Goal: Task Accomplishment & Management: Complete application form

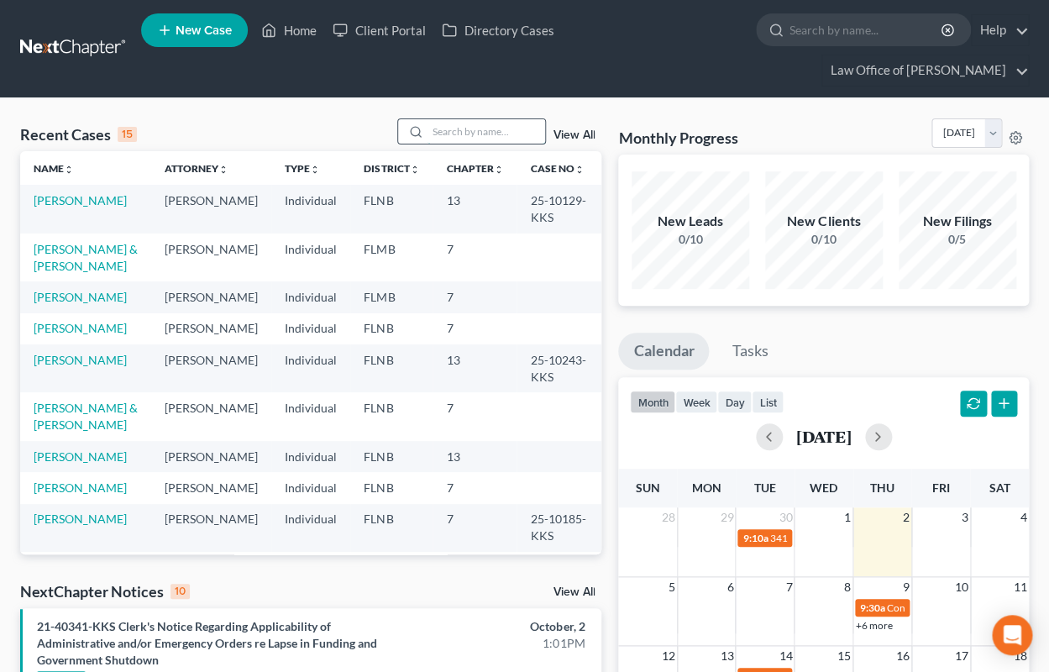
click at [442, 130] on input "search" at bounding box center [486, 131] width 118 height 24
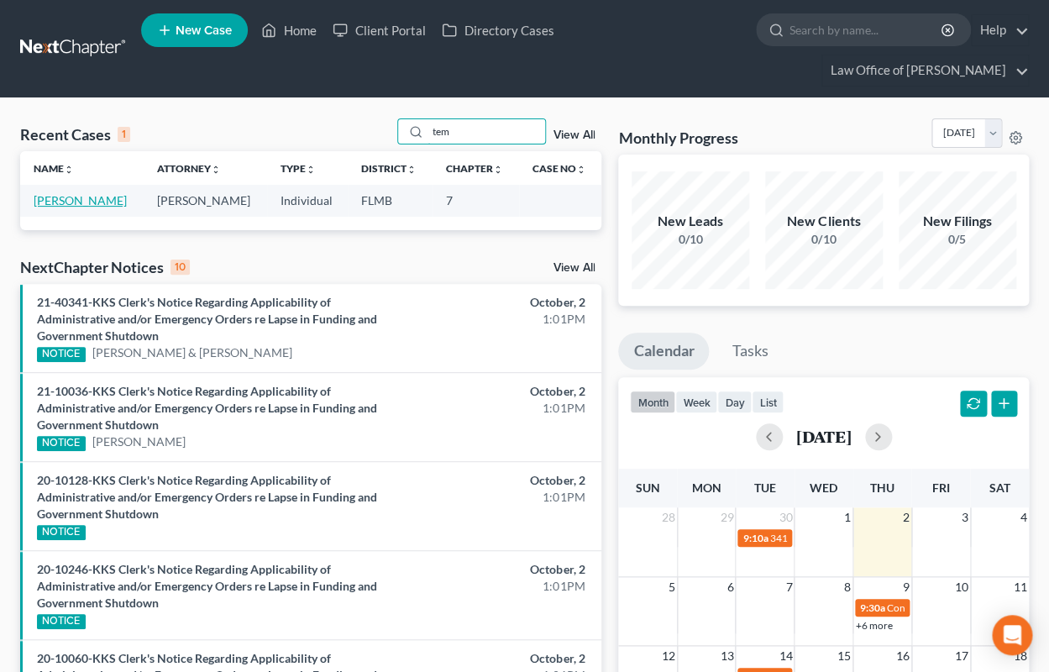
type input "tem"
click at [96, 201] on link "[PERSON_NAME]" at bounding box center [80, 200] width 93 height 14
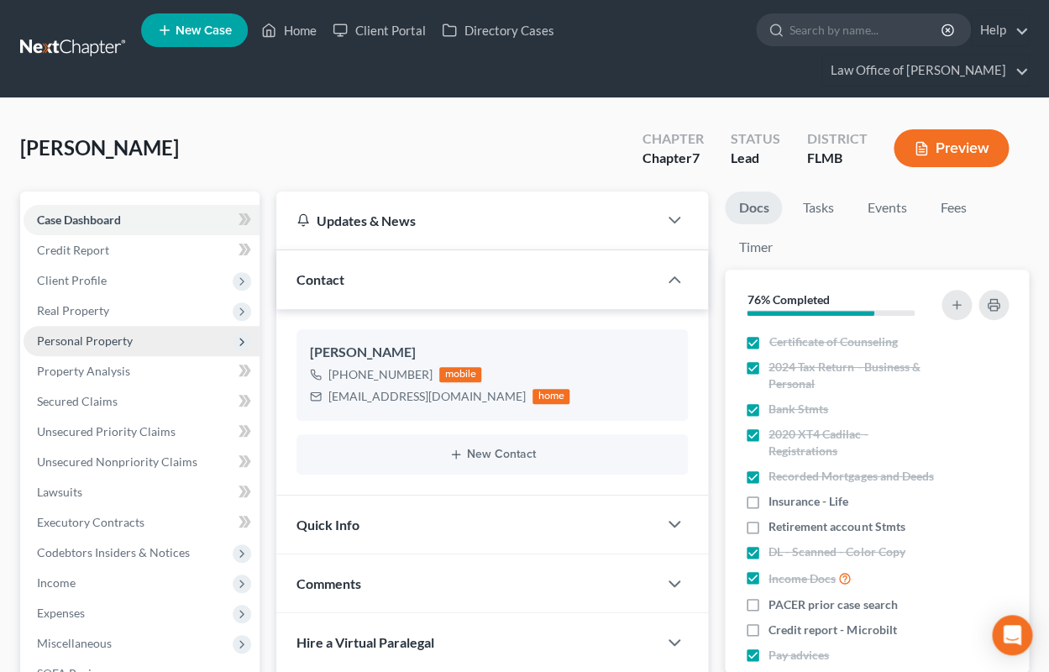
click at [77, 336] on span "Personal Property" at bounding box center [85, 340] width 96 height 14
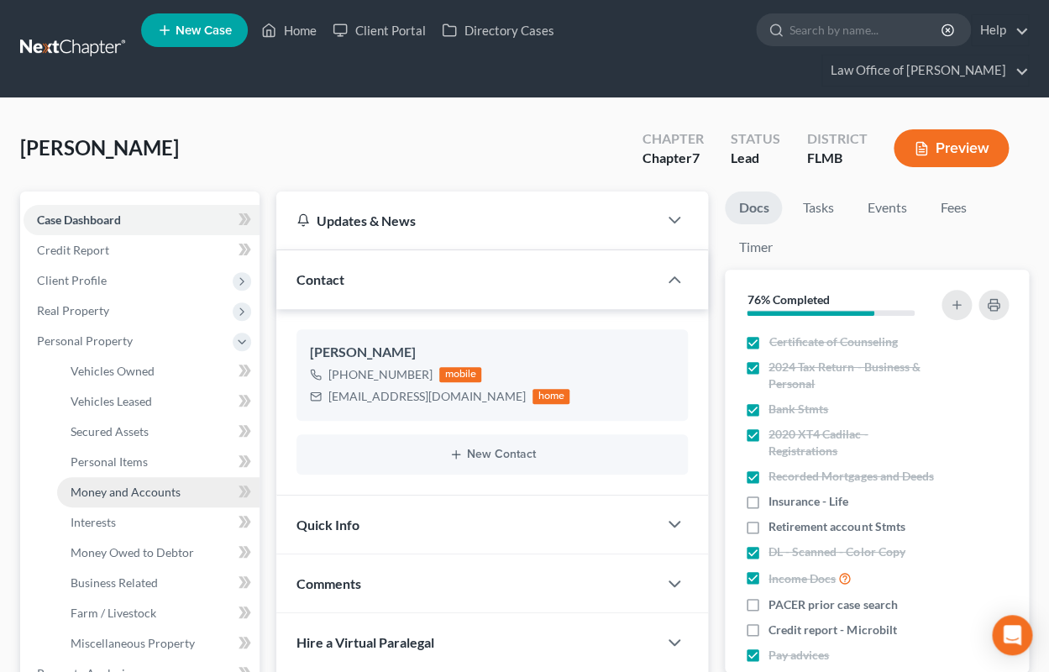
click at [138, 487] on span "Money and Accounts" at bounding box center [126, 491] width 110 height 14
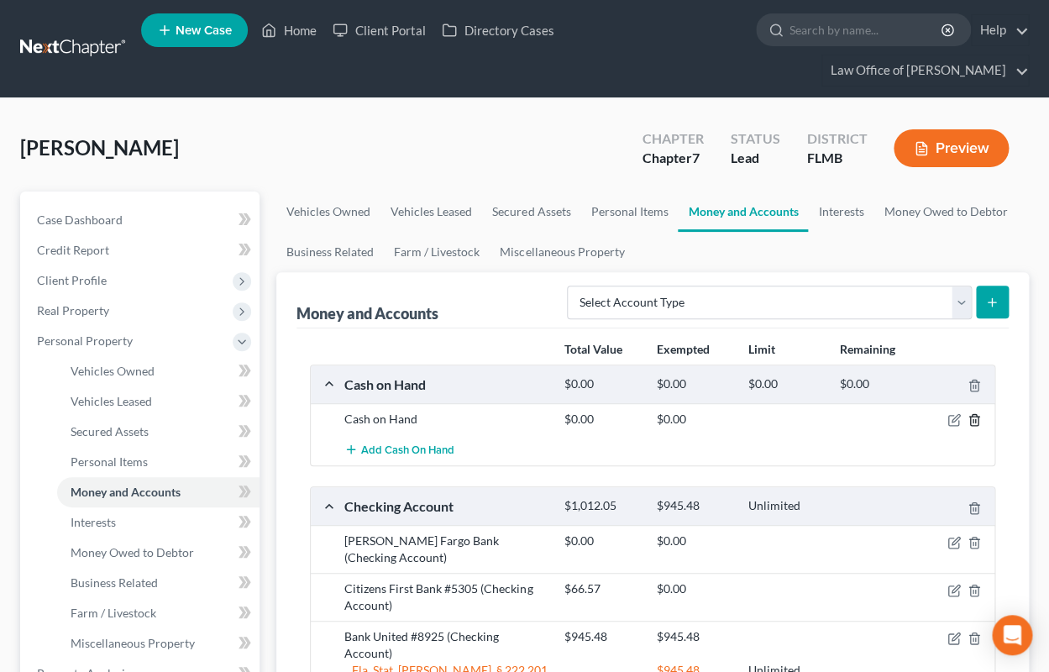
click at [972, 418] on icon "button" at bounding box center [973, 419] width 13 height 13
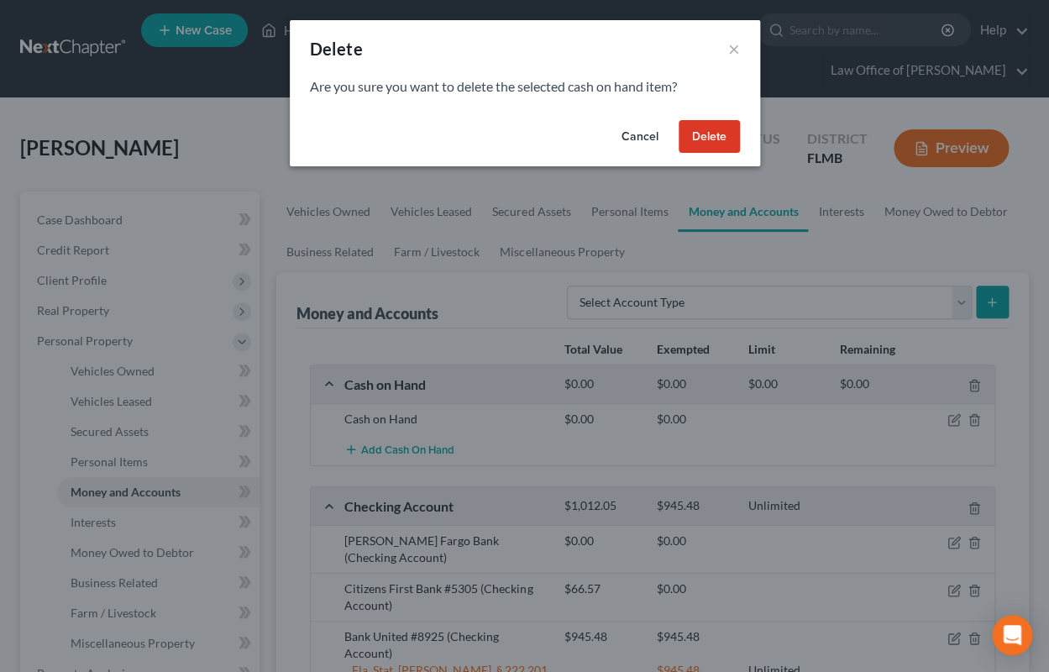
click at [723, 134] on button "Delete" at bounding box center [708, 137] width 61 height 34
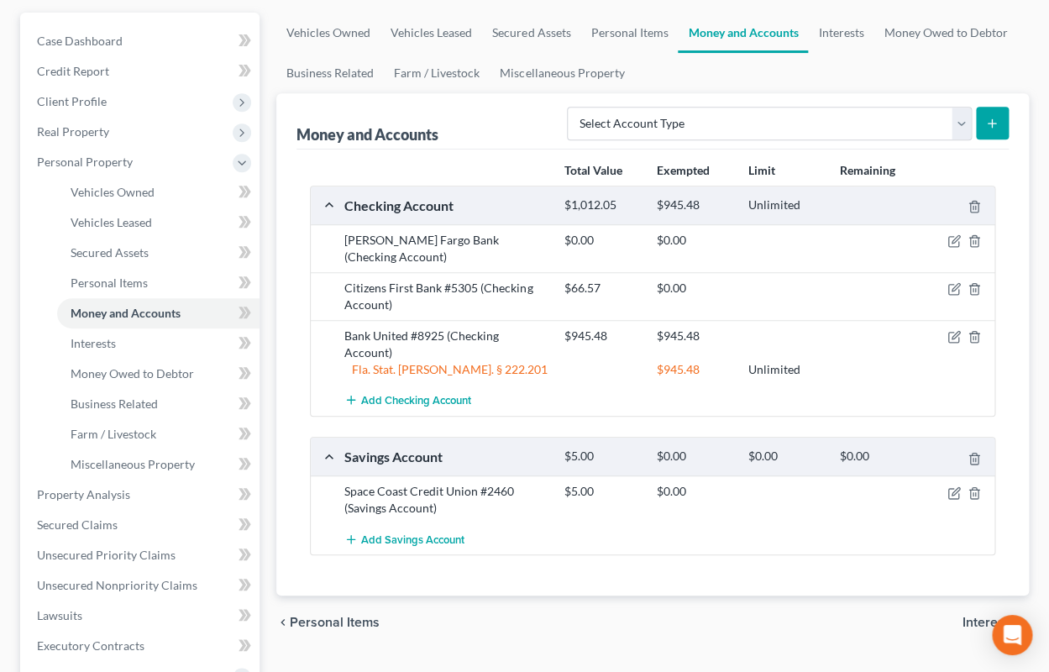
scroll to position [277, 0]
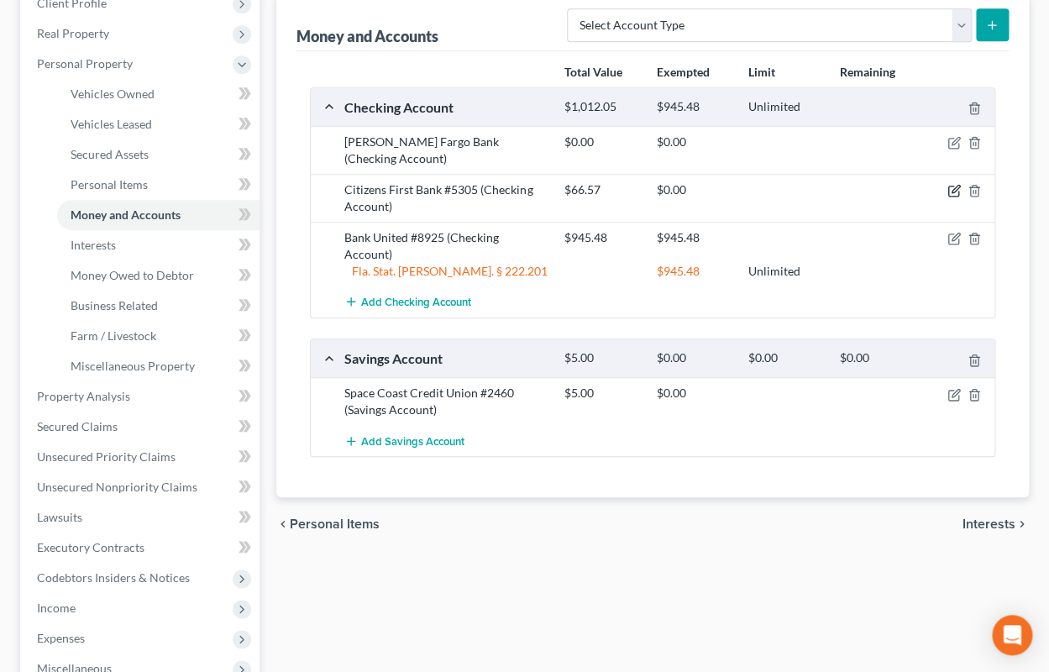
click at [955, 186] on icon "button" at bounding box center [955, 190] width 8 height 8
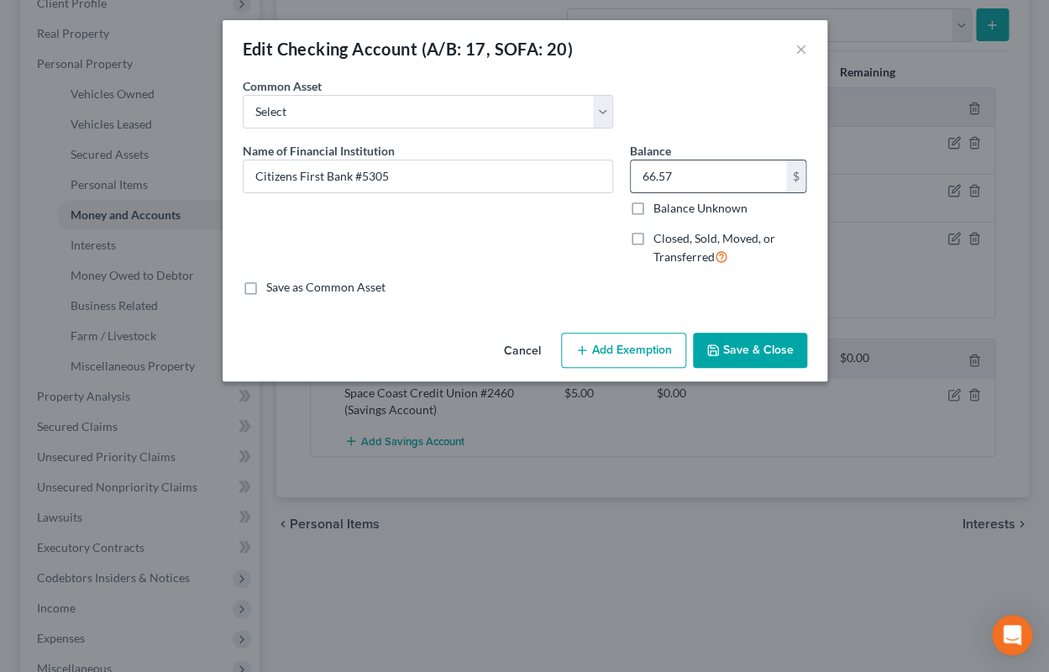
drag, startPoint x: 705, startPoint y: 178, endPoint x: 692, endPoint y: 177, distance: 13.5
click at [692, 177] on input "66.57" at bounding box center [708, 176] width 155 height 32
type input "3.58"
click at [740, 347] on button "Save & Close" at bounding box center [750, 350] width 114 height 35
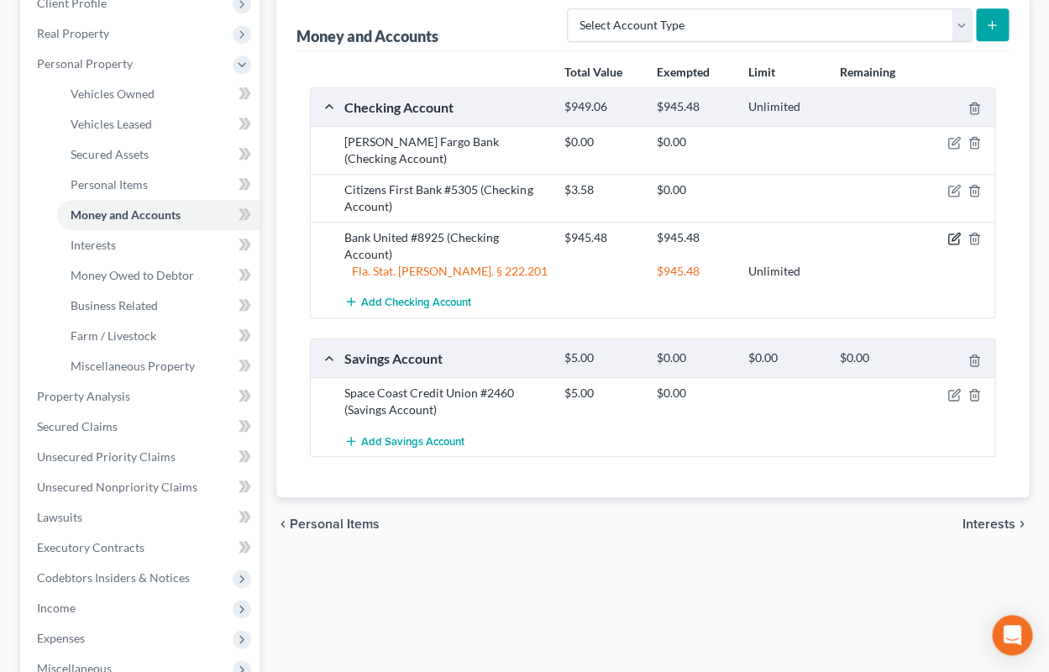
click at [959, 232] on icon "button" at bounding box center [953, 238] width 13 height 13
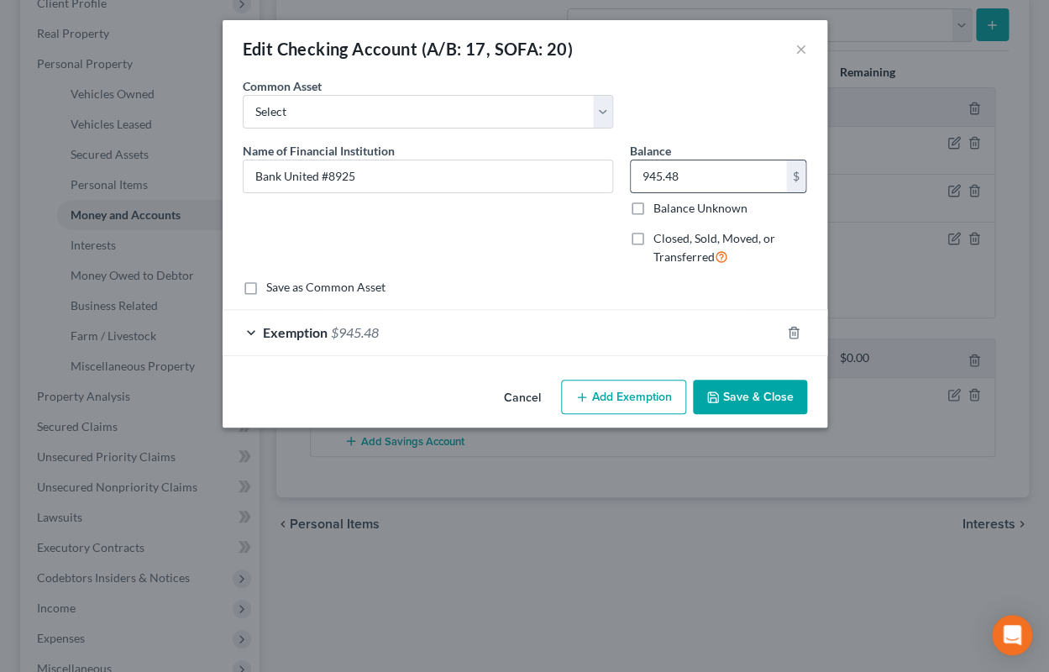
drag, startPoint x: 636, startPoint y: 178, endPoint x: 705, endPoint y: 178, distance: 68.9
click at [705, 178] on input "945.48" at bounding box center [708, 176] width 155 height 32
type input "959.71"
click at [610, 326] on div "Exemption $945.48" at bounding box center [502, 332] width 558 height 45
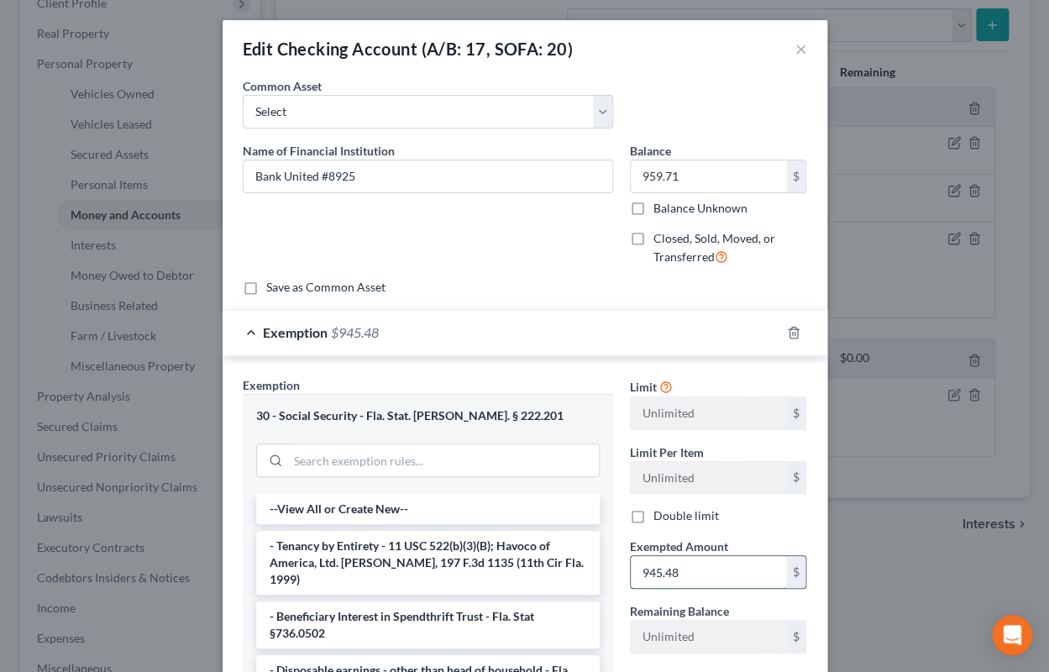
drag, startPoint x: 744, startPoint y: 582, endPoint x: 707, endPoint y: 569, distance: 39.0
click at [707, 569] on input "945.48" at bounding box center [708, 572] width 155 height 32
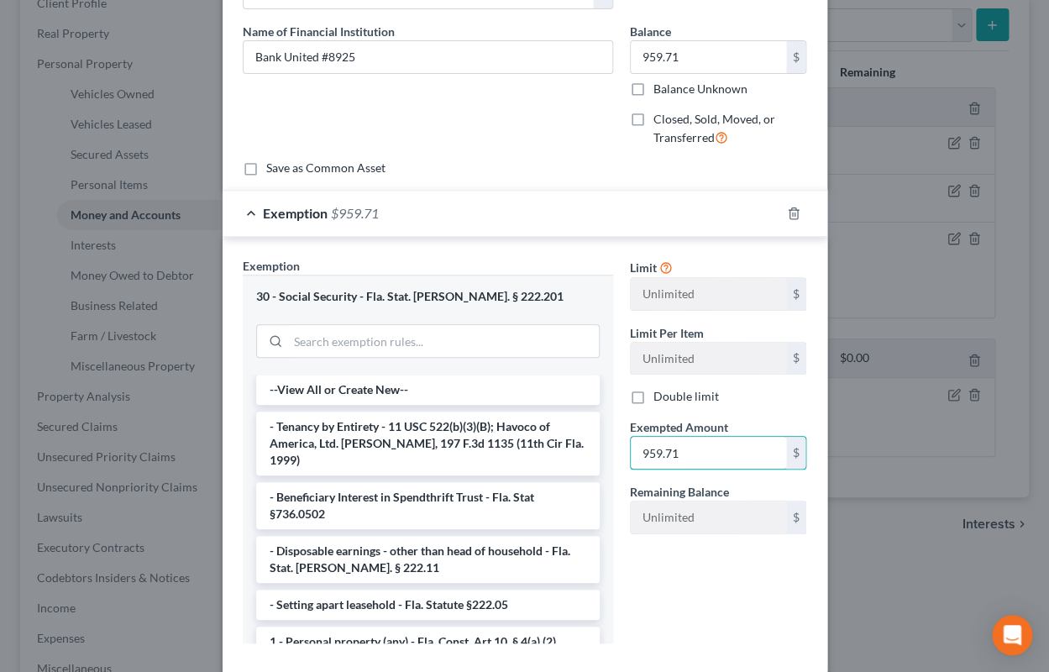
scroll to position [166, 0]
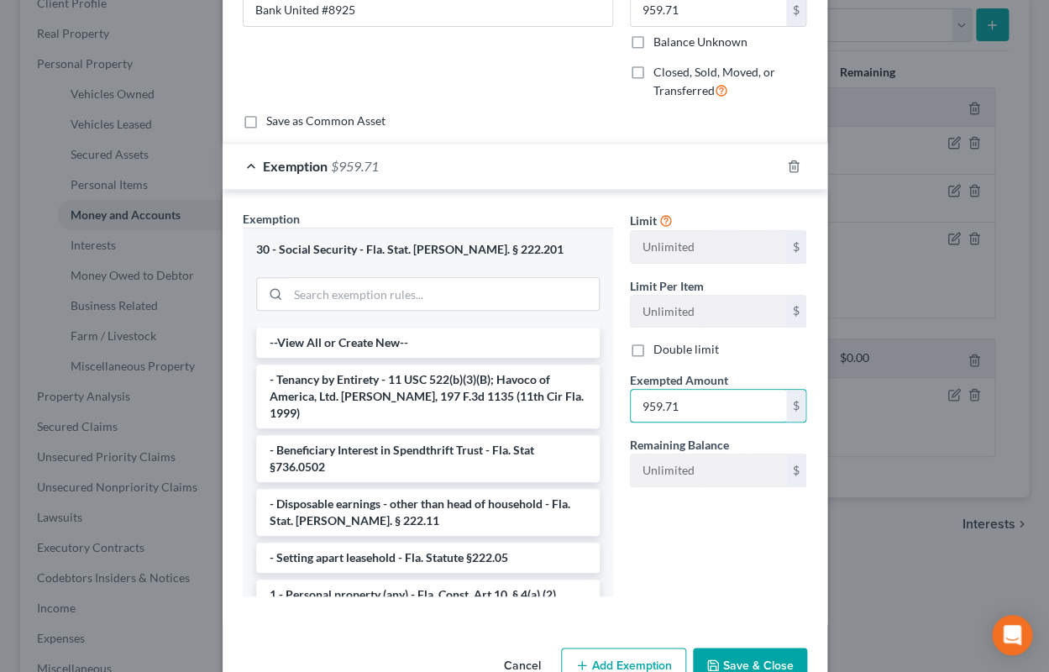
type input "959.71"
click at [725, 658] on button "Save & Close" at bounding box center [750, 664] width 114 height 35
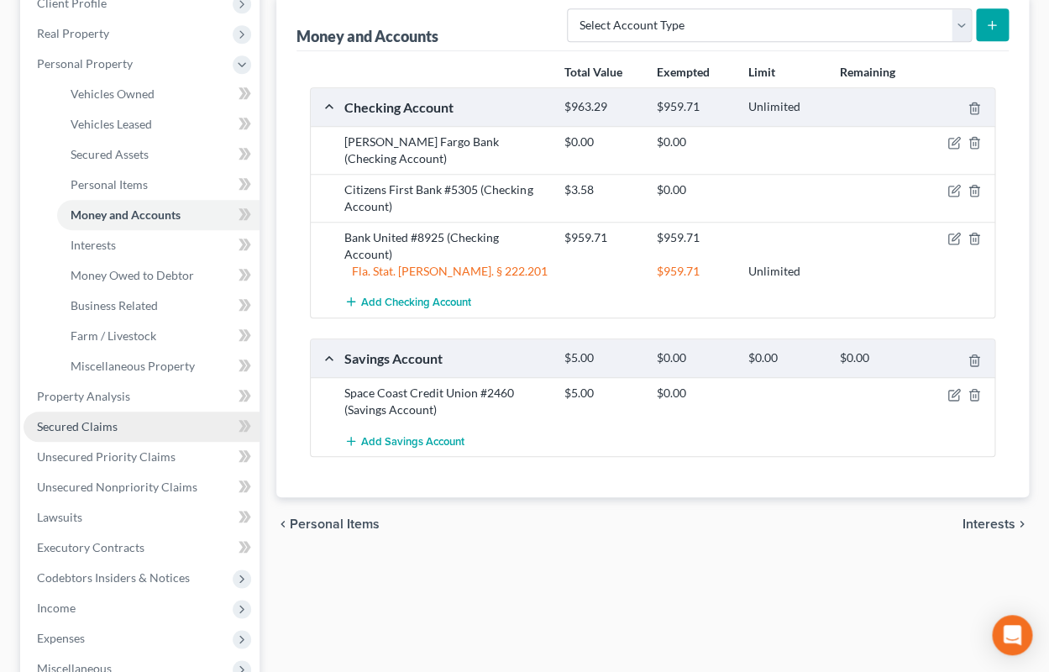
click at [107, 427] on span "Secured Claims" at bounding box center [77, 426] width 81 height 14
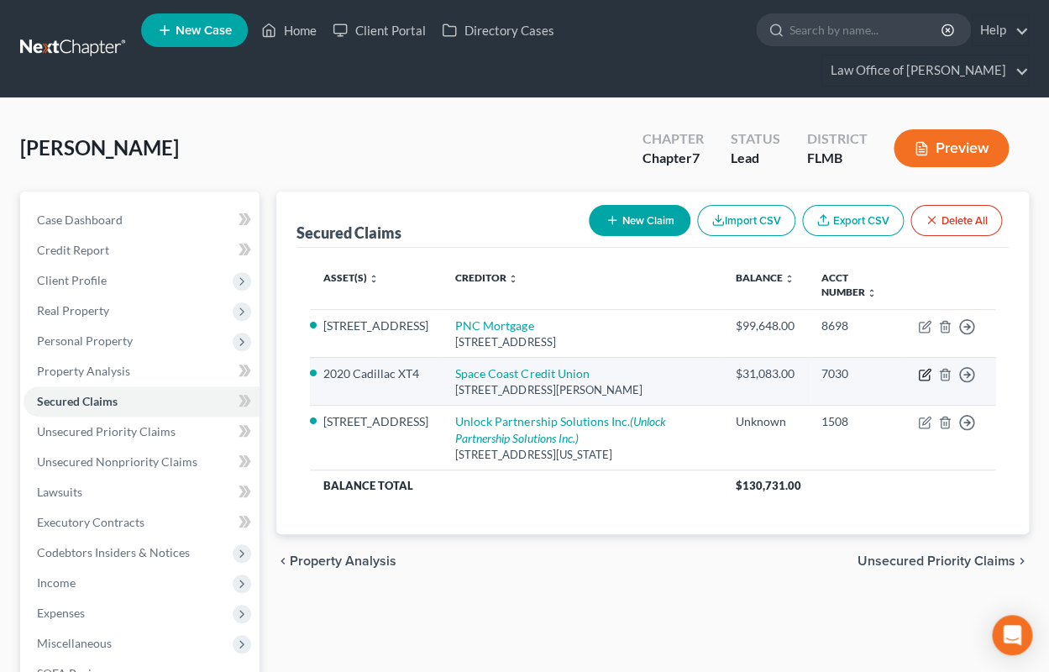
click at [923, 374] on icon "button" at bounding box center [924, 374] width 13 height 13
select select "9"
select select "0"
select select "2"
select select "3"
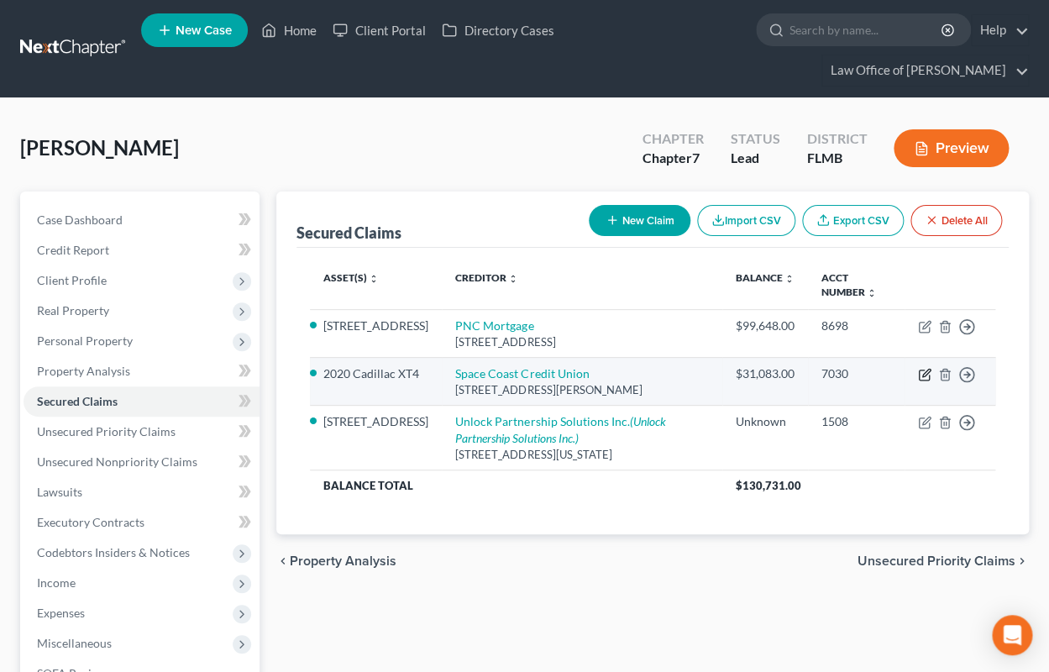
select select "0"
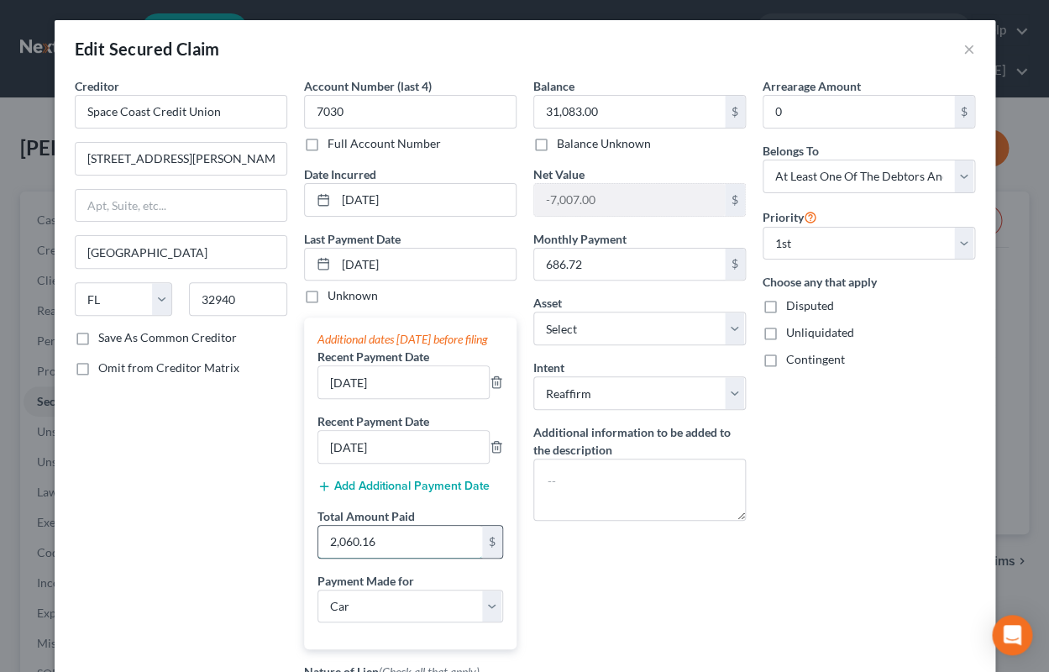
drag, startPoint x: 399, startPoint y: 561, endPoint x: 395, endPoint y: 550, distance: 11.7
click at [393, 550] on input "2,060.16" at bounding box center [400, 542] width 164 height 32
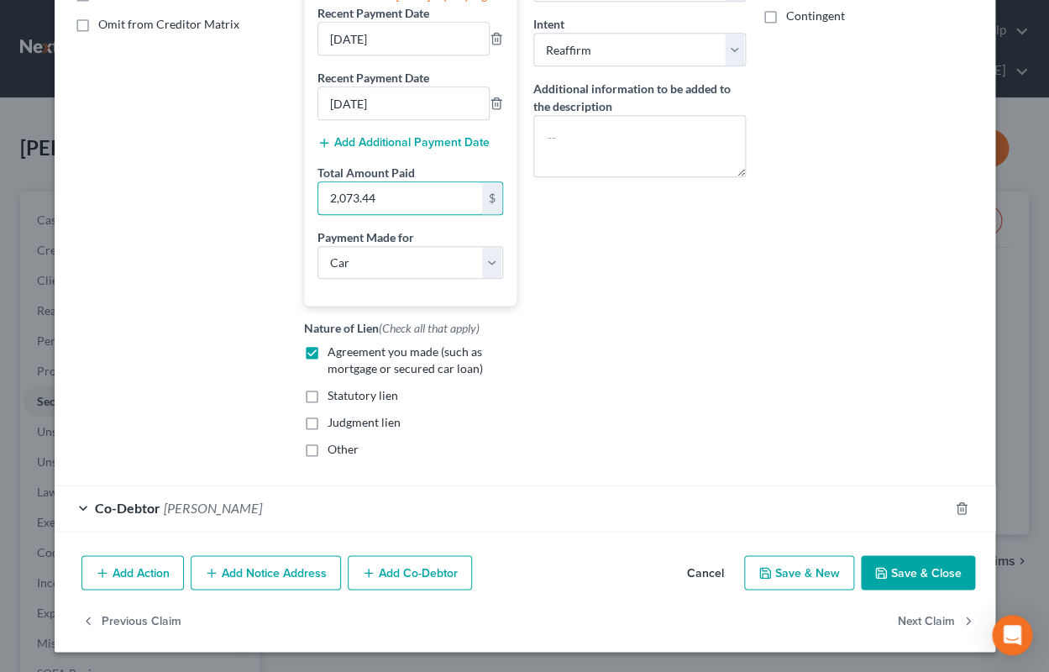
type input "2,073.44"
click at [903, 565] on button "Save & Close" at bounding box center [918, 572] width 114 height 35
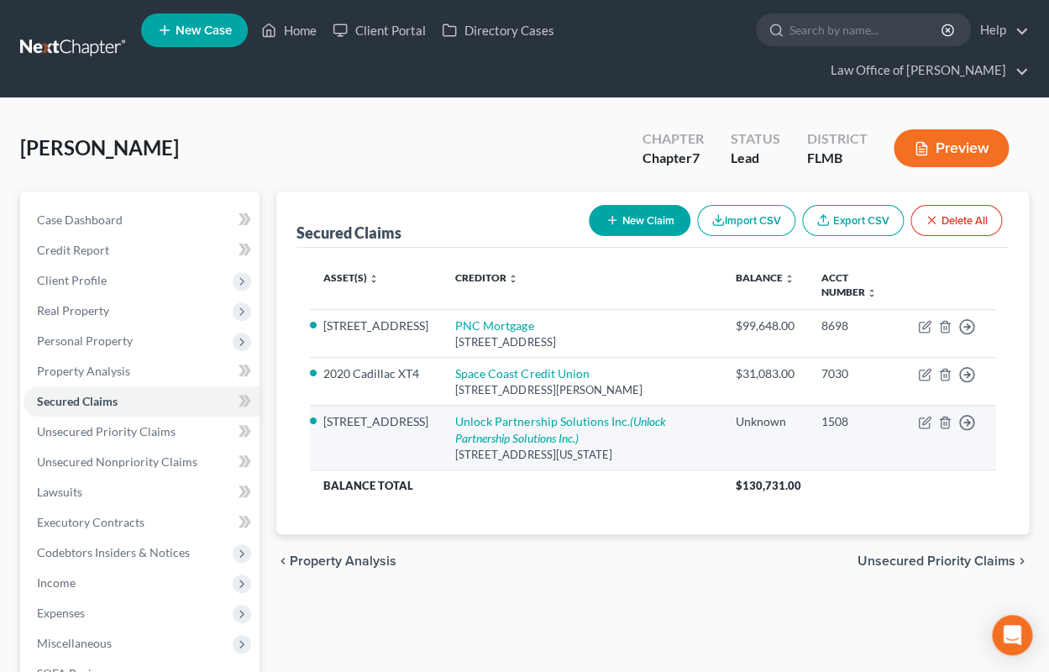
scroll to position [249, 0]
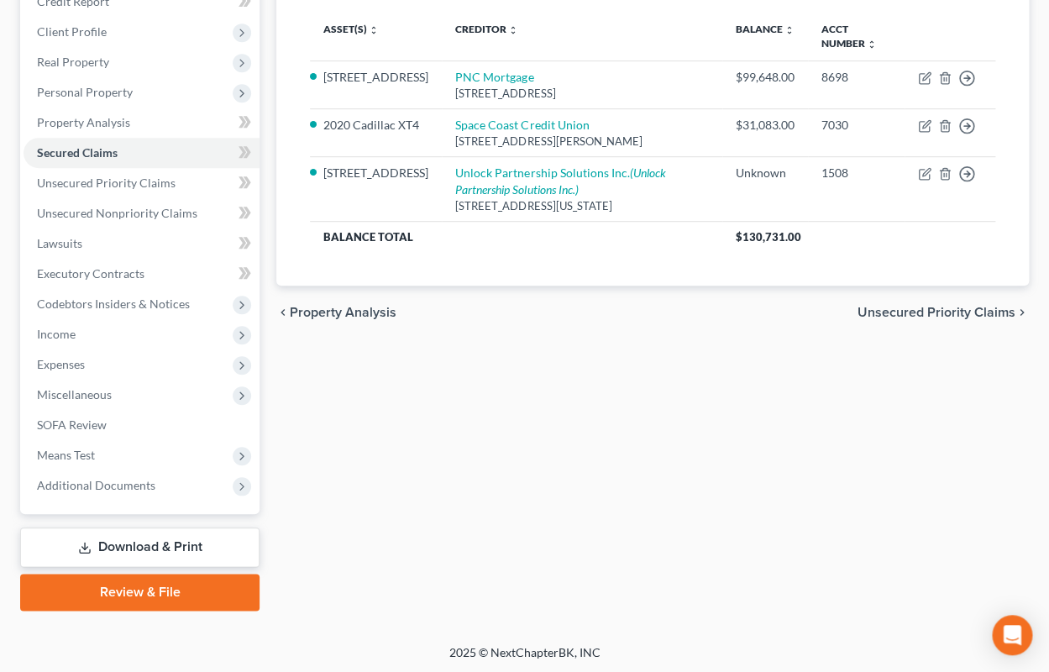
click at [147, 585] on link "Review & File" at bounding box center [139, 592] width 239 height 37
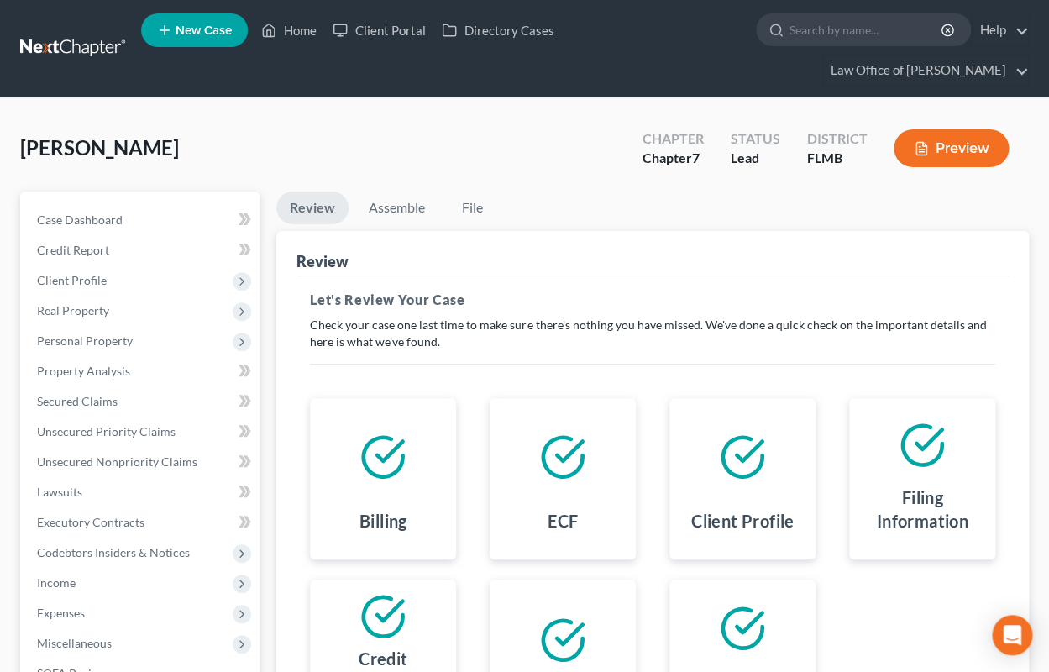
scroll to position [249, 0]
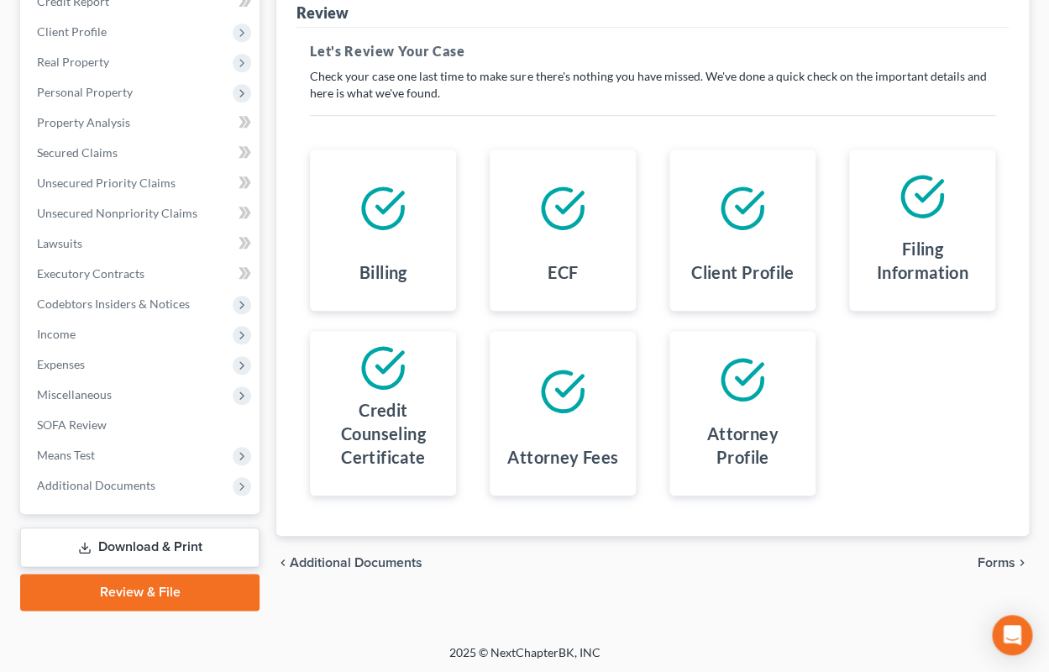
click at [993, 558] on span "Forms" at bounding box center [996, 562] width 38 height 13
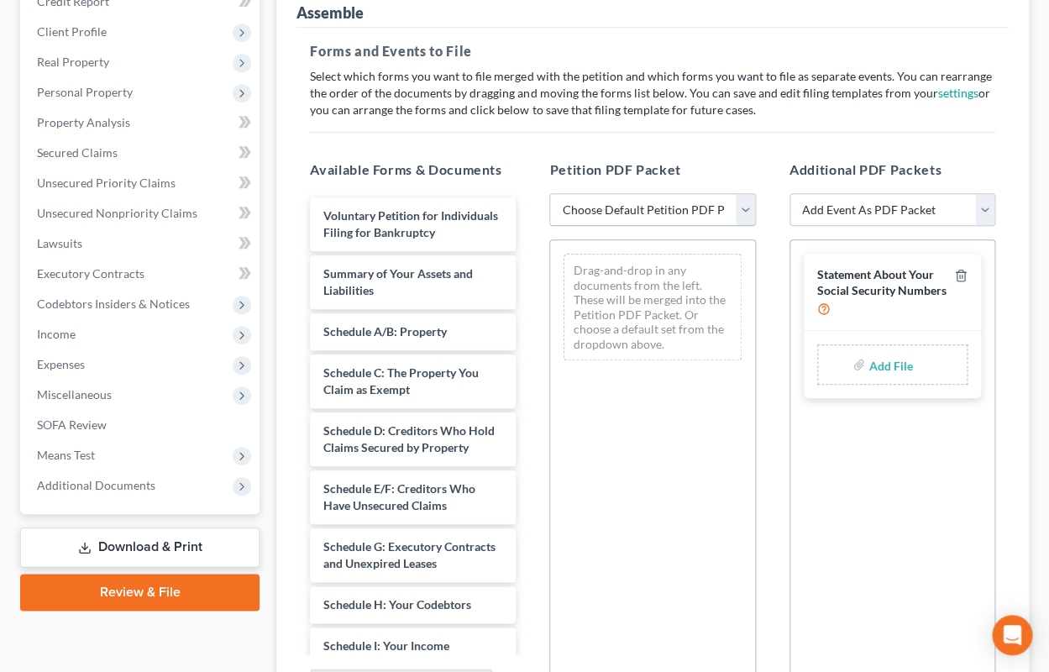
select select "0"
click option "Complete Bankruptcy Petition (all forms and schedules)" at bounding box center [0, 0] width 0 height 0
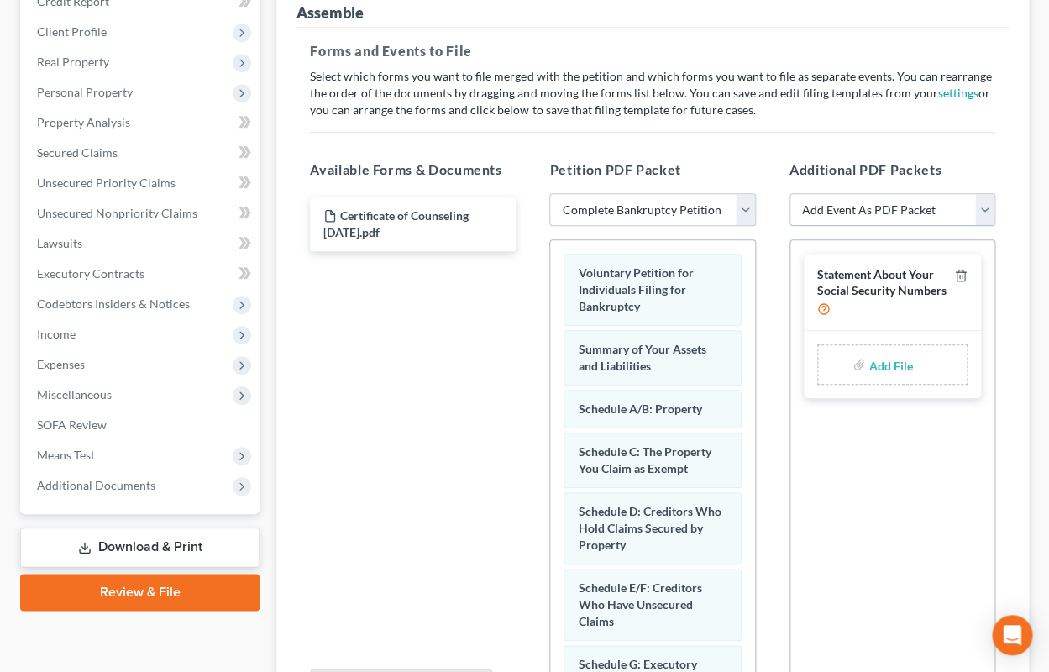
select select "4"
click option "Certificate of Credit Counseling" at bounding box center [0, 0] width 0 height 0
select select
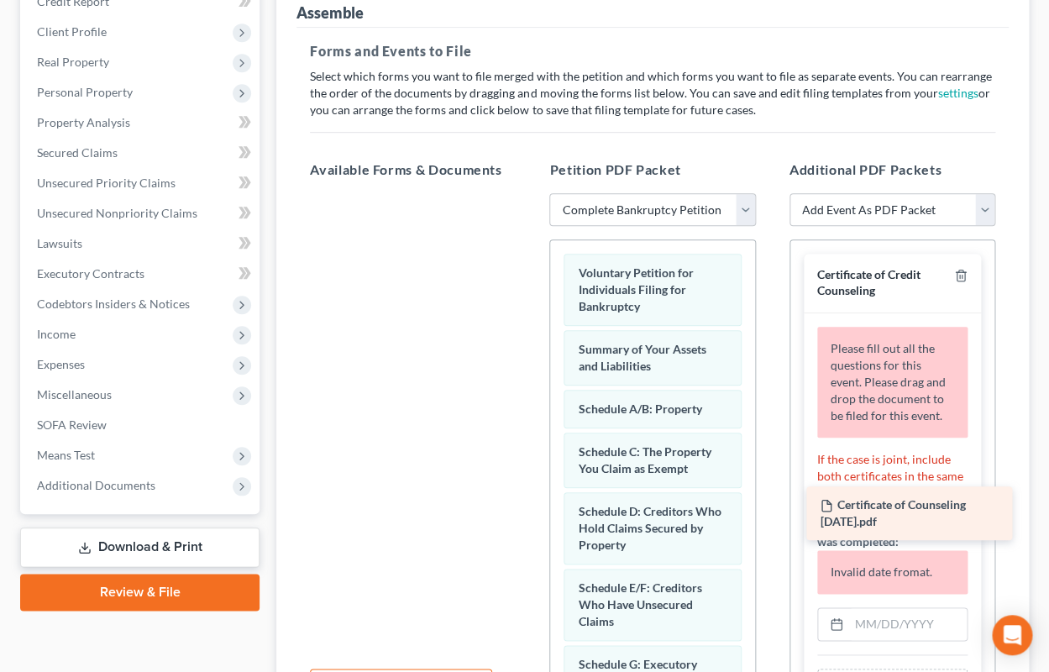
drag, startPoint x: 359, startPoint y: 218, endPoint x: 855, endPoint y: 509, distance: 575.0
click at [529, 193] on div "Certificate of Counseling [DATE].pdf Certificate of Counseling [DATE].pdf" at bounding box center [412, 193] width 233 height 0
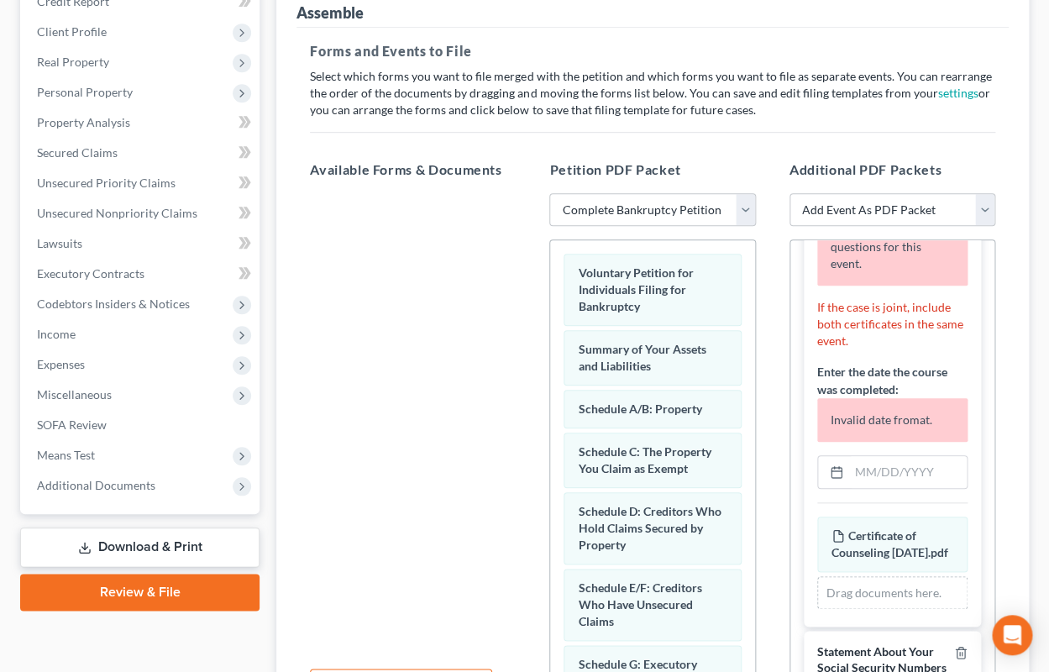
scroll to position [166, 0]
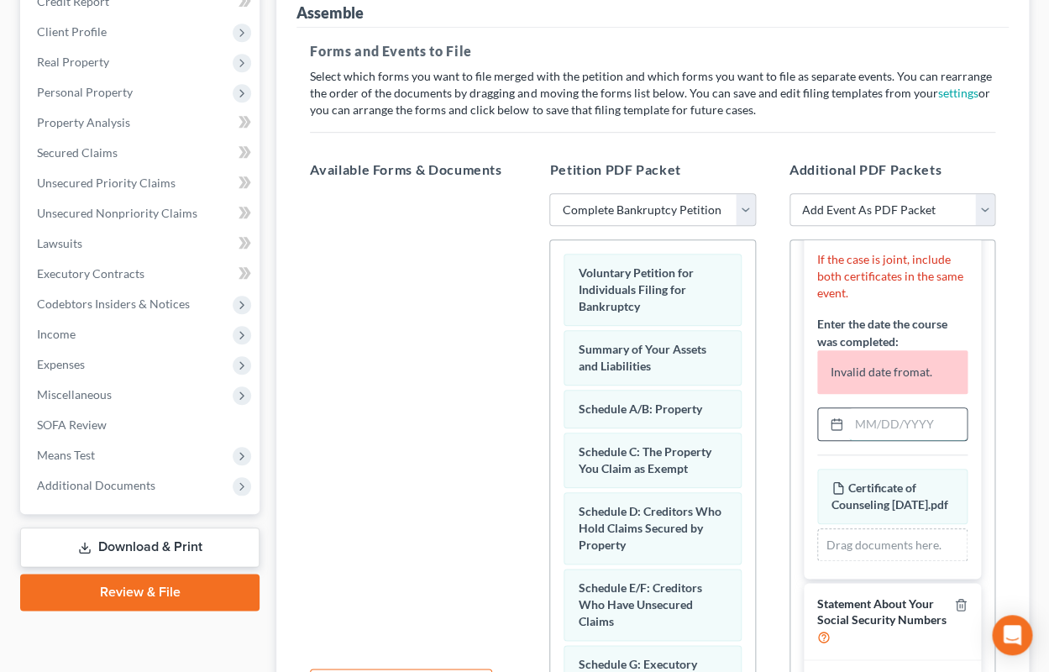
click at [889, 408] on input "text" at bounding box center [908, 424] width 118 height 32
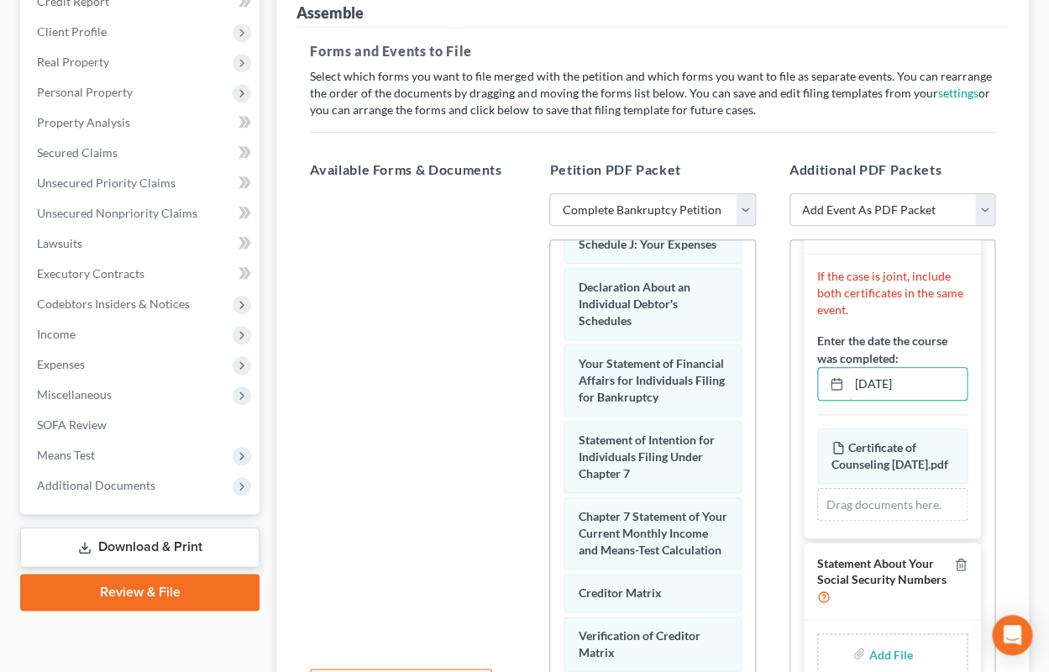
scroll to position [844, 0]
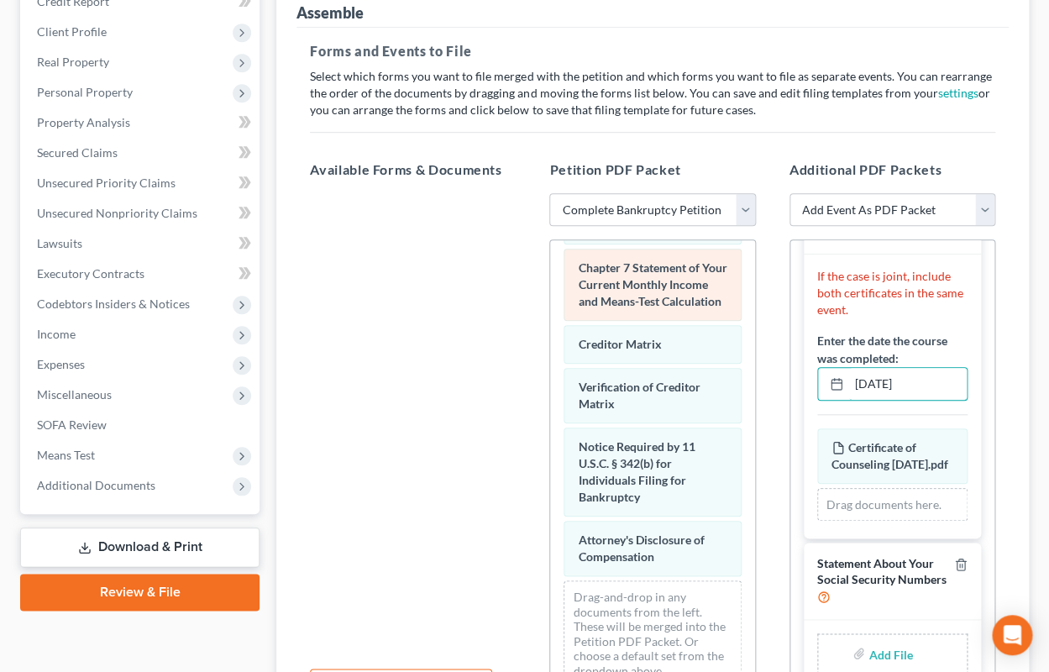
type input "[DATE]"
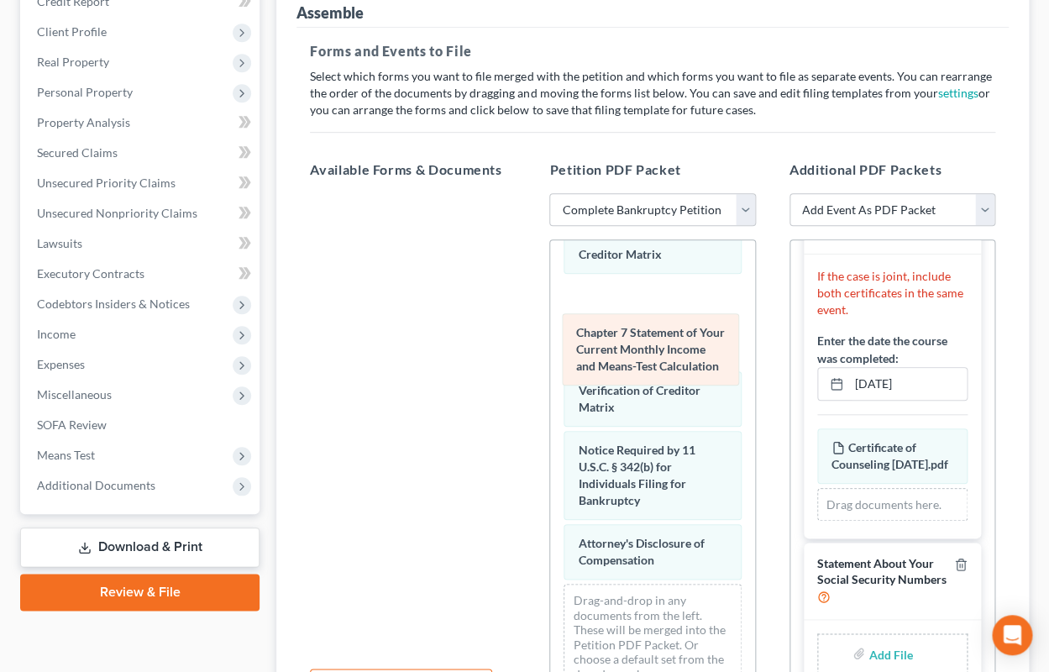
scroll to position [751, 0]
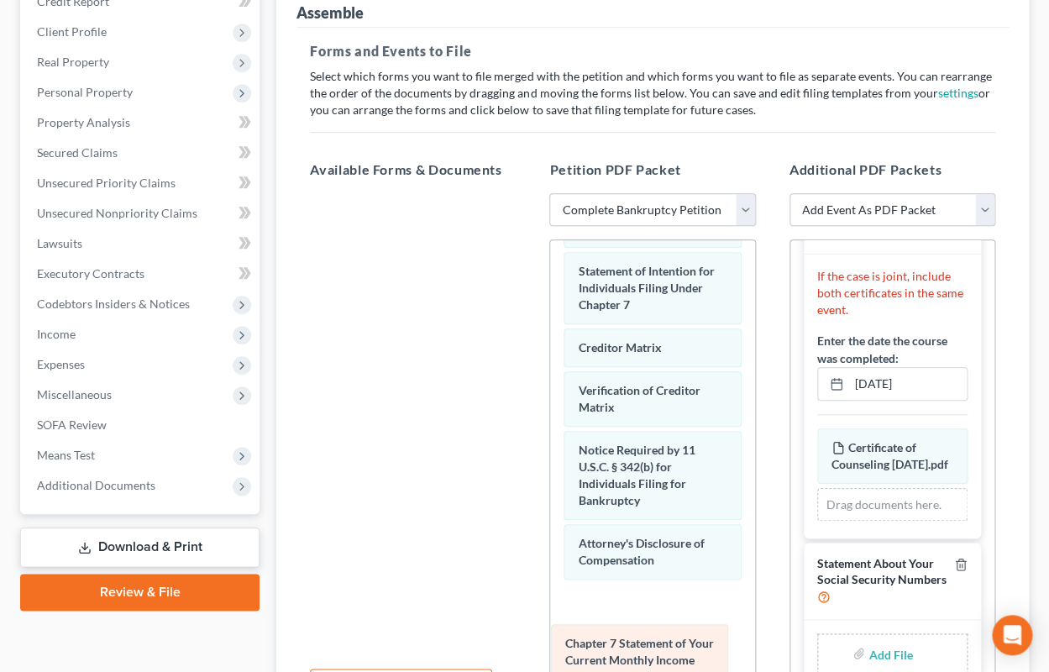
drag, startPoint x: 675, startPoint y: 278, endPoint x: 663, endPoint y: 672, distance: 394.0
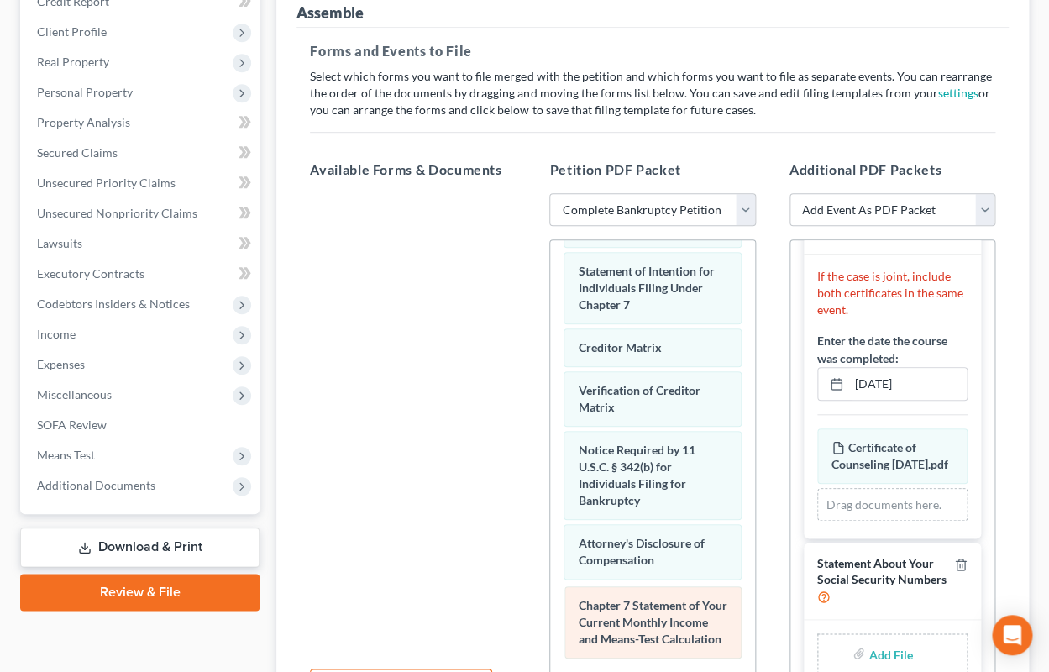
click at [676, 632] on span "Chapter 7 Statement of Your Current Monthly Income and Means-Test Calculation" at bounding box center [653, 622] width 149 height 48
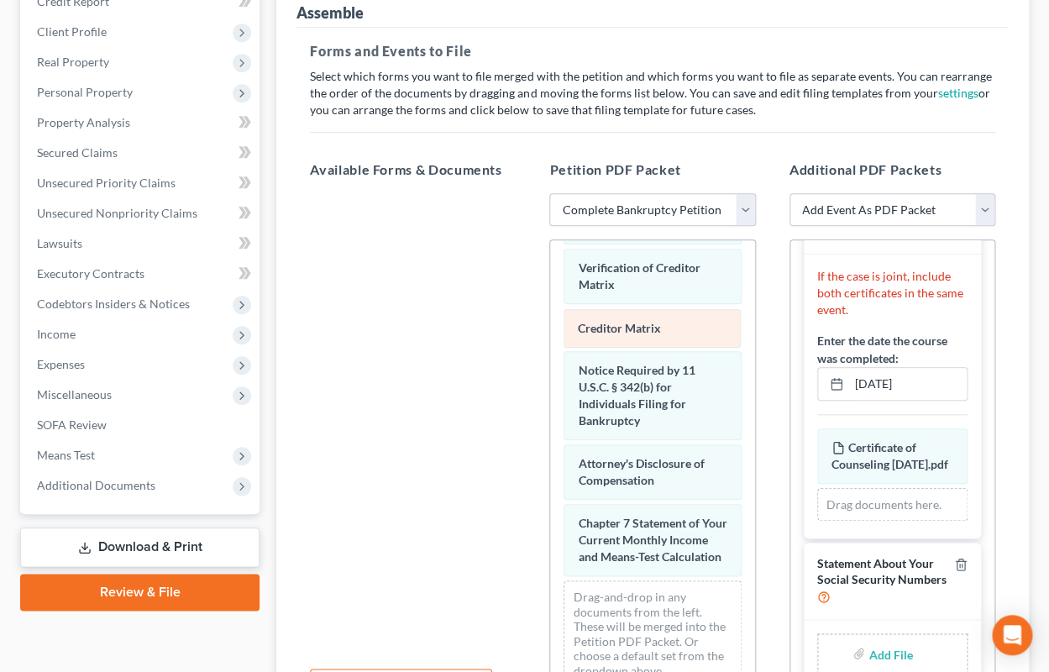
scroll to position [801, 0]
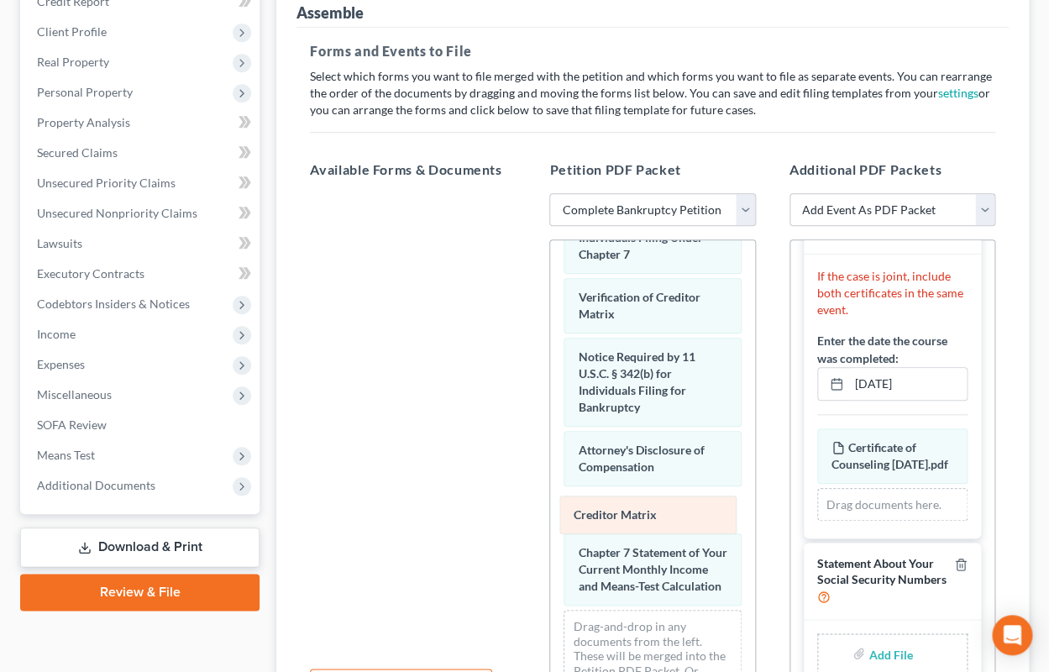
drag, startPoint x: 631, startPoint y: 249, endPoint x: 626, endPoint y: 513, distance: 263.7
click at [626, 513] on div "Creditor Matrix Voluntary Petition for Individuals Filing for Bankruptcy Summar…" at bounding box center [652, 84] width 204 height 1291
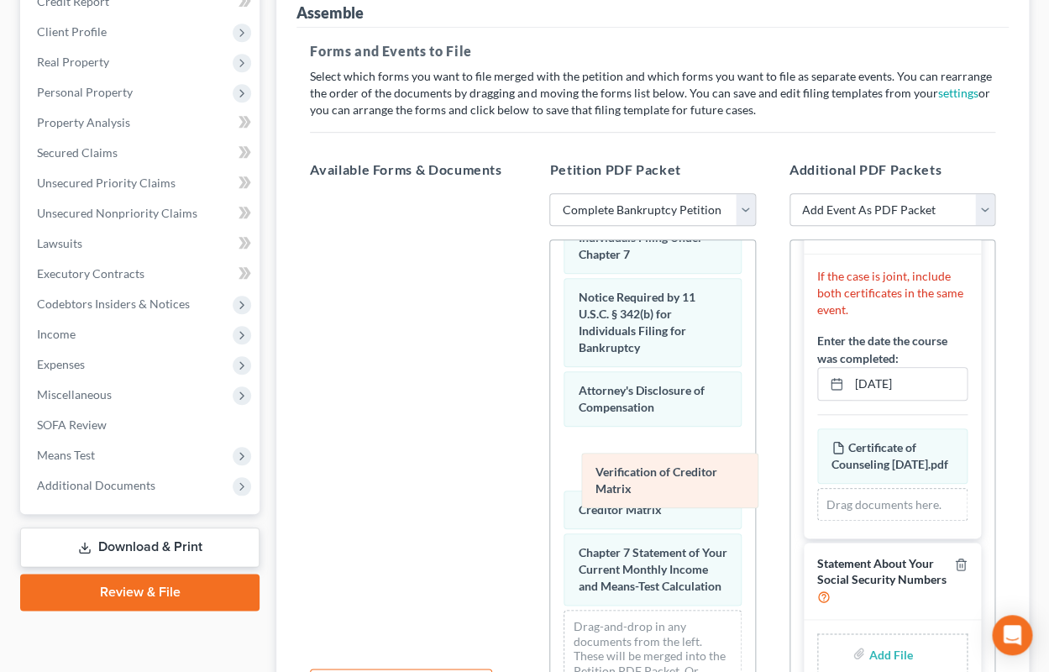
drag, startPoint x: 605, startPoint y: 306, endPoint x: 623, endPoint y: 485, distance: 179.7
click at [623, 485] on div "Verification of Creditor Matrix Voluntary Petition for Individuals Filing for B…" at bounding box center [652, 84] width 204 height 1291
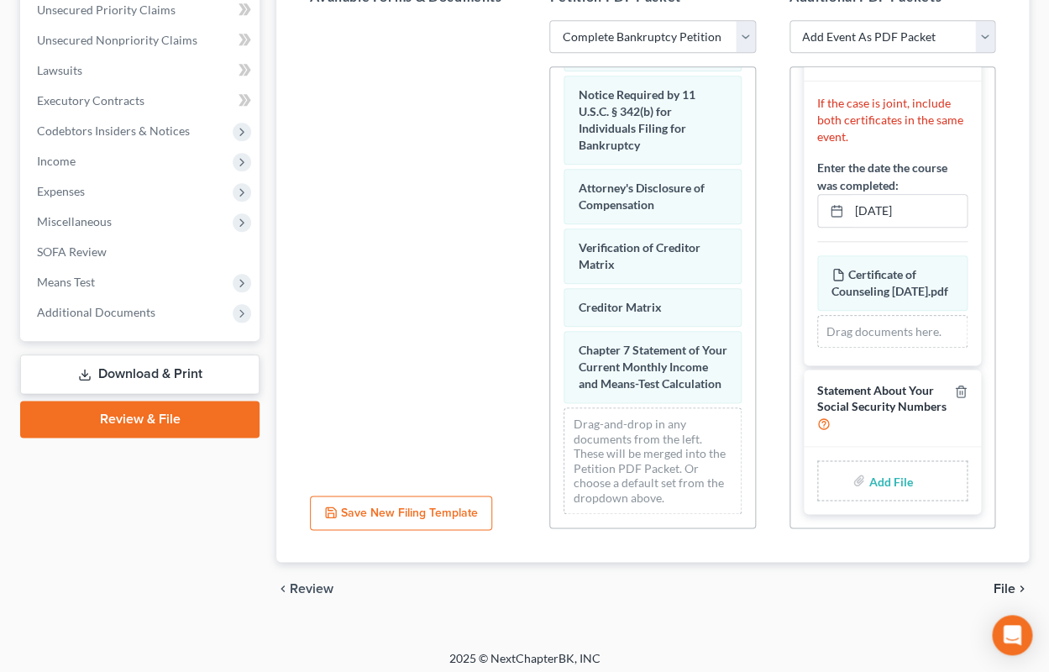
scroll to position [427, 0]
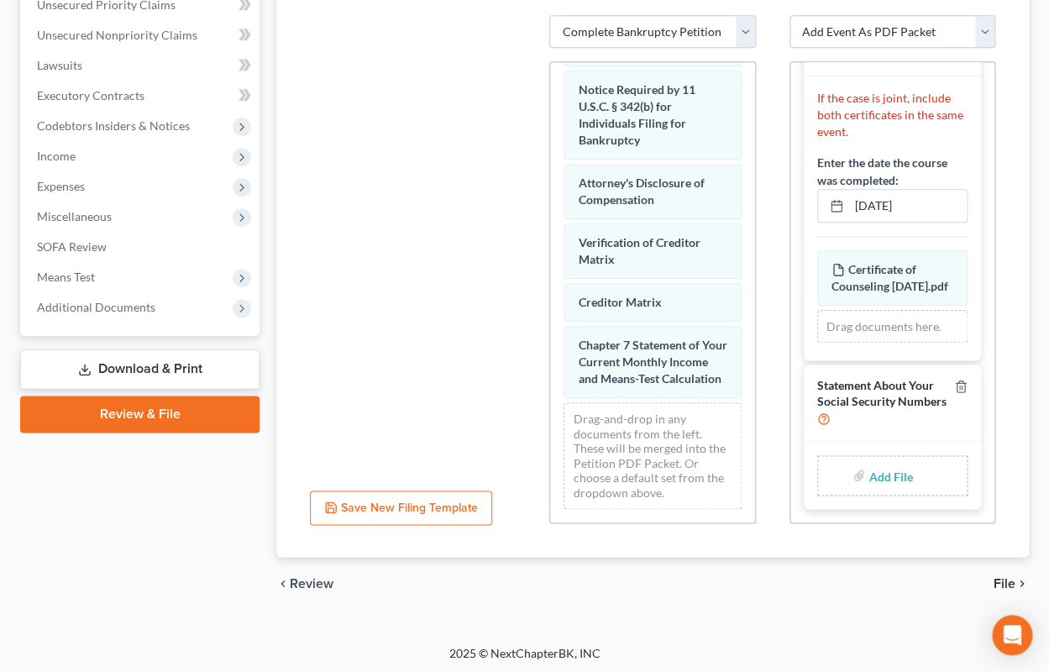
click at [881, 476] on input "file" at bounding box center [888, 475] width 40 height 30
type input "C:\fakepath\Statement About Your Social Security Numbers.pdf"
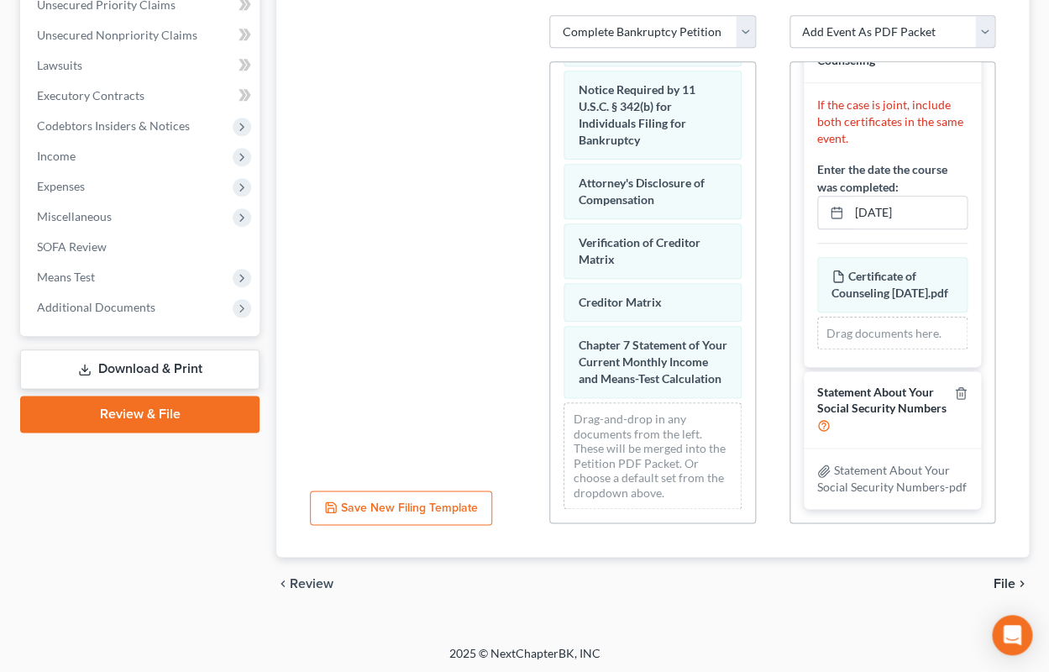
scroll to position [67, 0]
click at [1001, 582] on span "File" at bounding box center [1004, 583] width 22 height 13
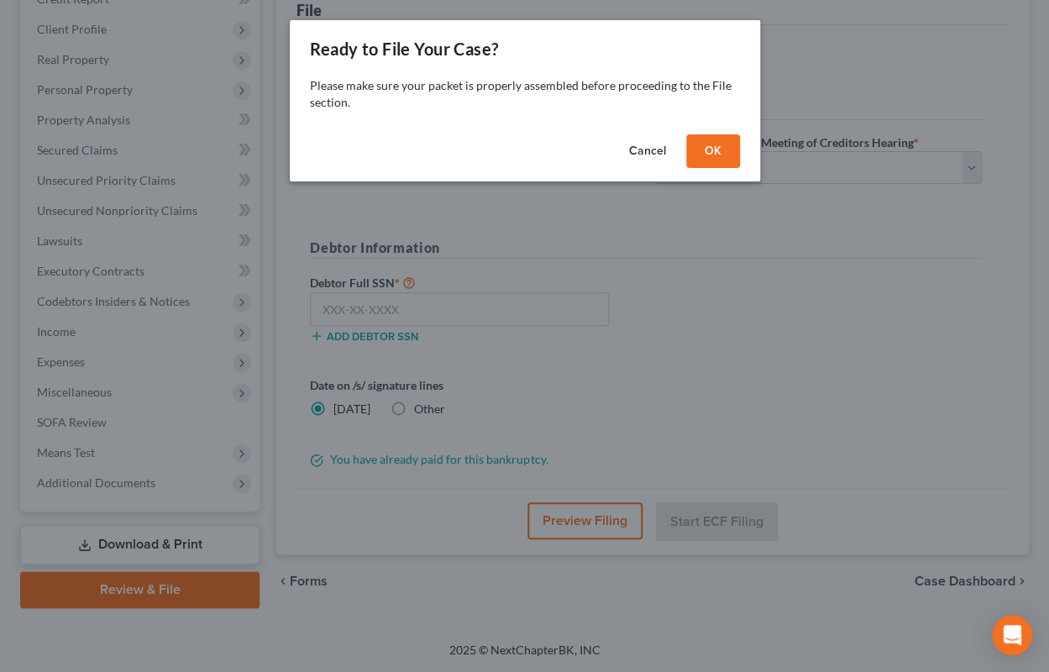
scroll to position [249, 0]
click at [710, 147] on button "OK" at bounding box center [713, 151] width 54 height 34
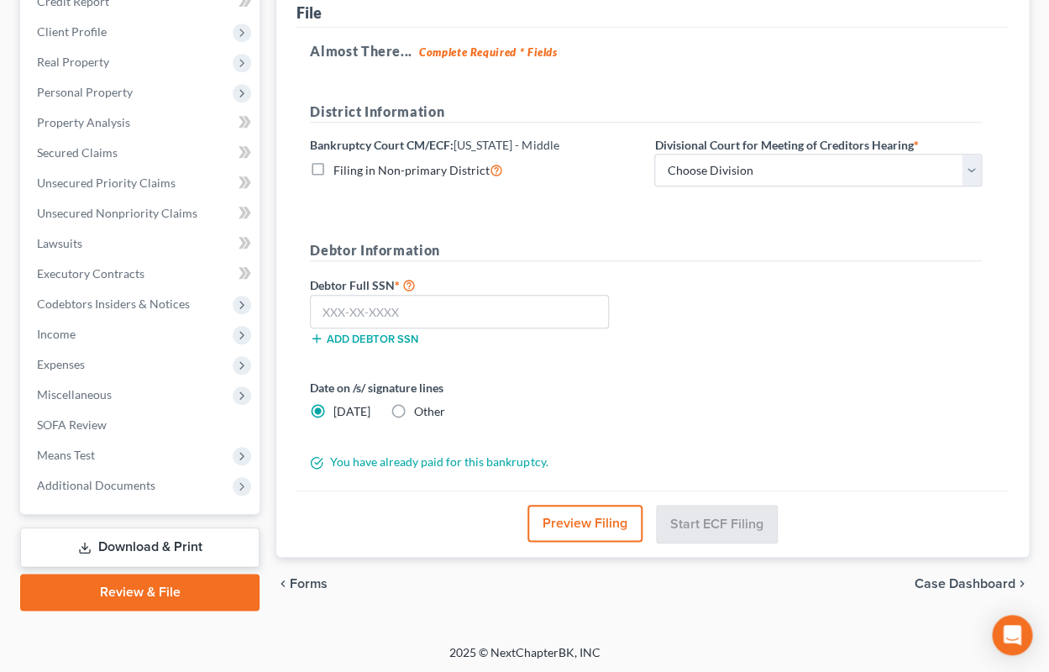
click at [414, 407] on label "Other" at bounding box center [429, 411] width 31 height 17
click at [421, 407] on input "Other" at bounding box center [426, 408] width 11 height 11
radio input "true"
radio input "false"
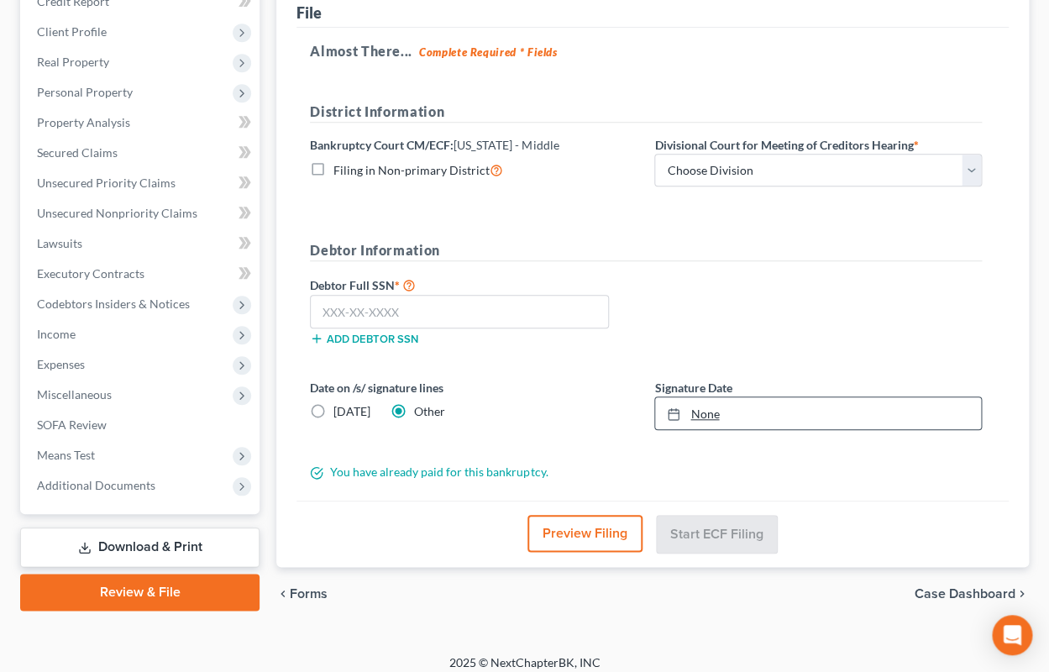
click at [699, 419] on link "None" at bounding box center [818, 413] width 326 height 32
type input "[DATE]"
click at [568, 306] on input "text" at bounding box center [459, 312] width 299 height 34
click at [385, 302] on input "text" at bounding box center [459, 312] width 299 height 34
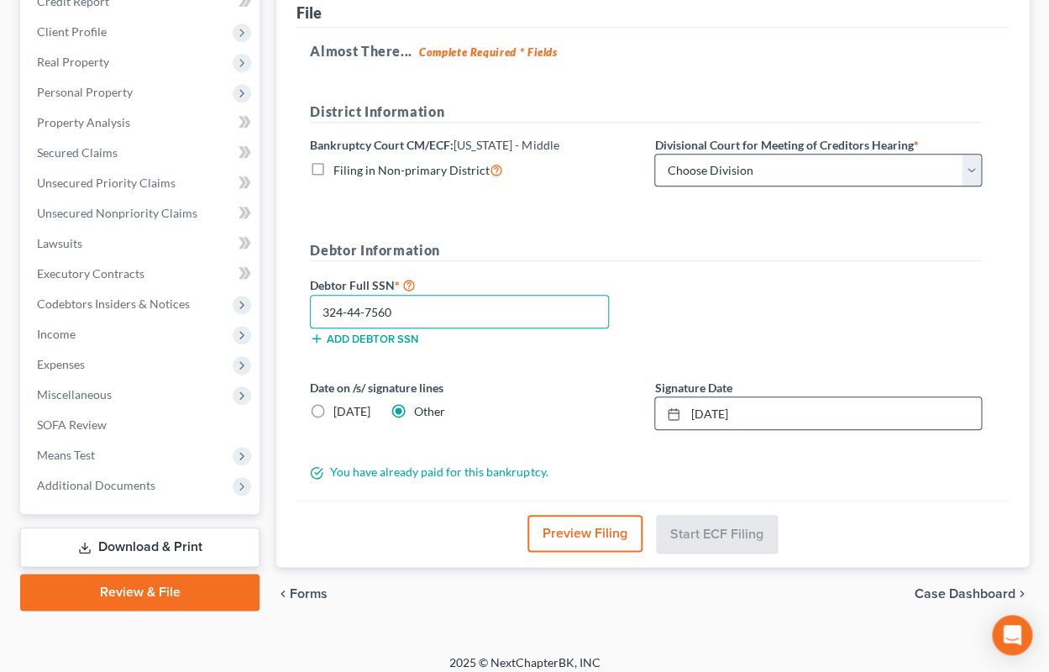
type input "324-44-7560"
select select "1"
click option "[GEOGRAPHIC_DATA]" at bounding box center [0, 0] width 0 height 0
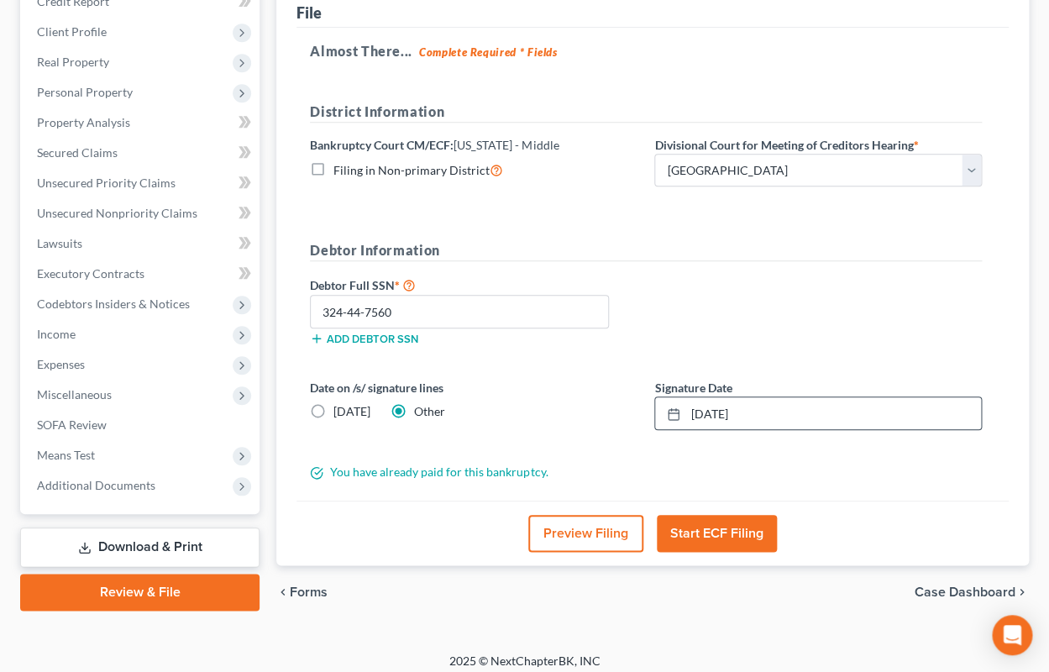
click at [701, 537] on button "Start ECF Filing" at bounding box center [717, 533] width 120 height 37
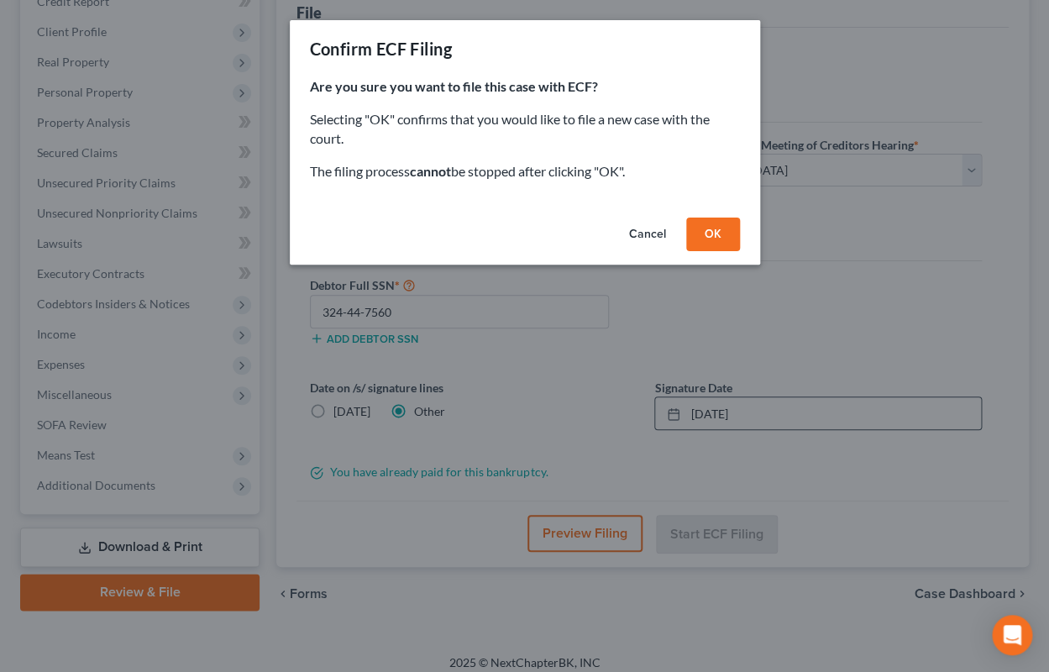
click at [708, 234] on button "OK" at bounding box center [713, 234] width 54 height 34
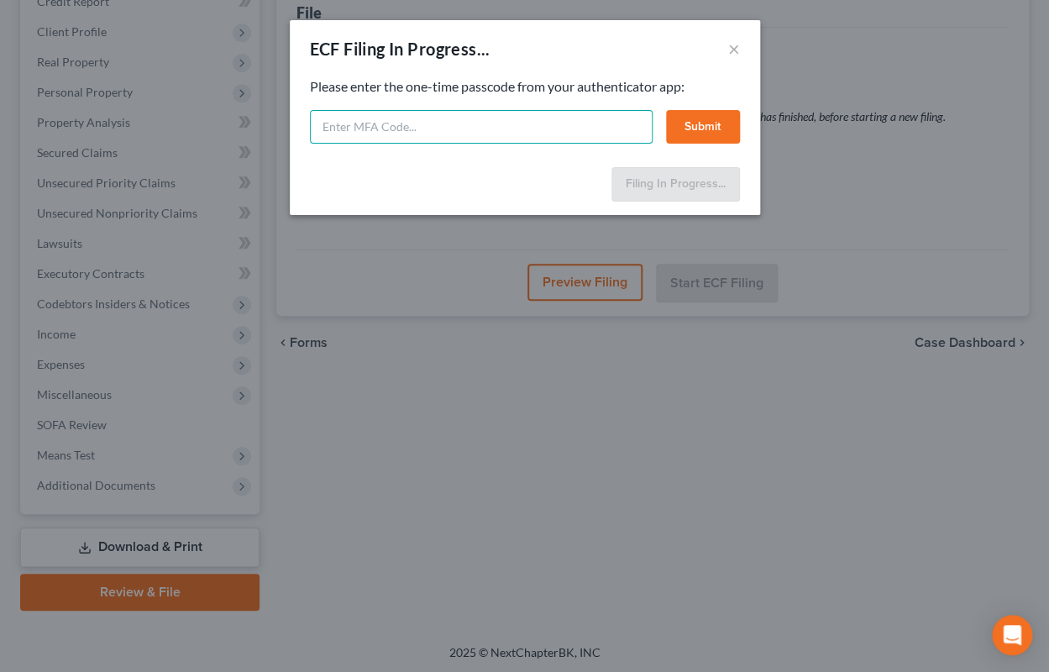
click at [559, 131] on input "text" at bounding box center [481, 127] width 343 height 34
type input "430876"
click at [714, 125] on button "Submit" at bounding box center [703, 127] width 74 height 34
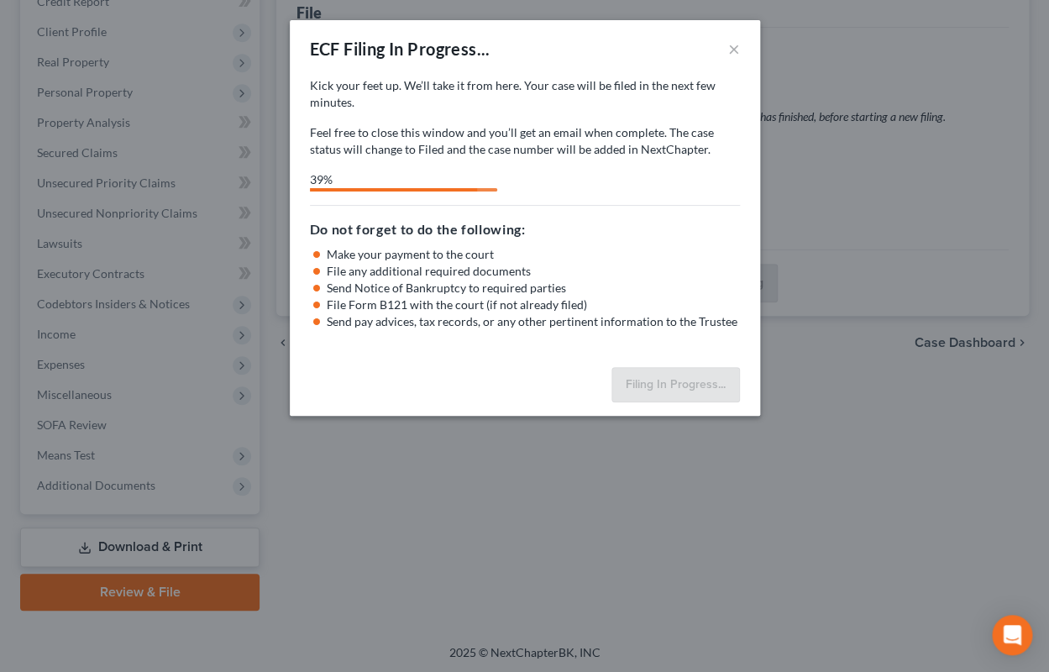
select select "1"
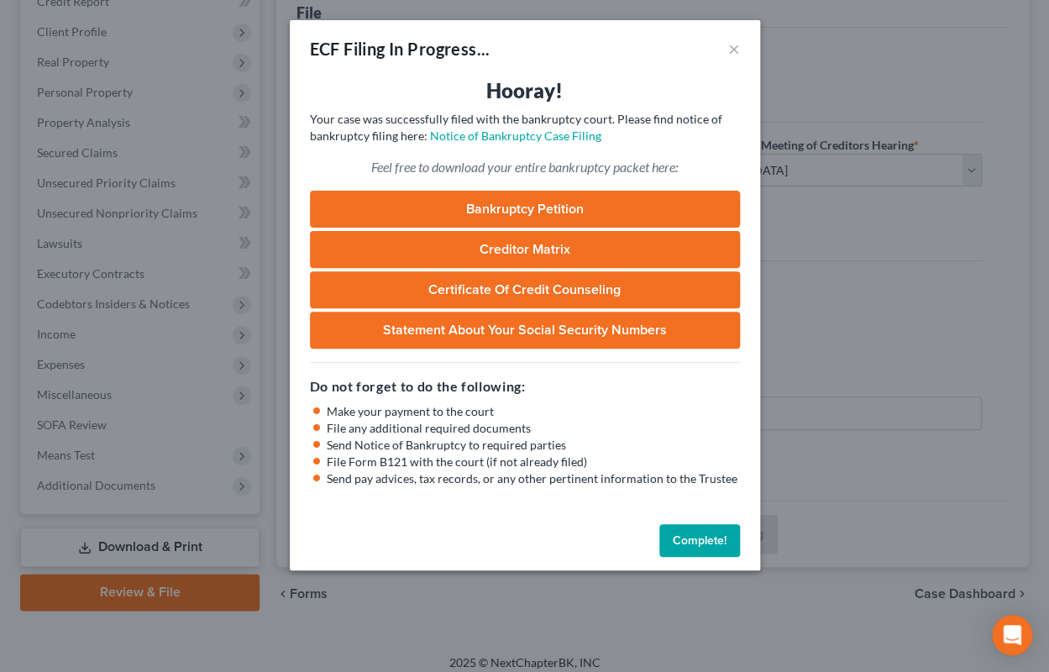
click at [582, 207] on link "Bankruptcy Petition" at bounding box center [525, 209] width 430 height 37
click at [678, 551] on button "Complete!" at bounding box center [699, 541] width 81 height 34
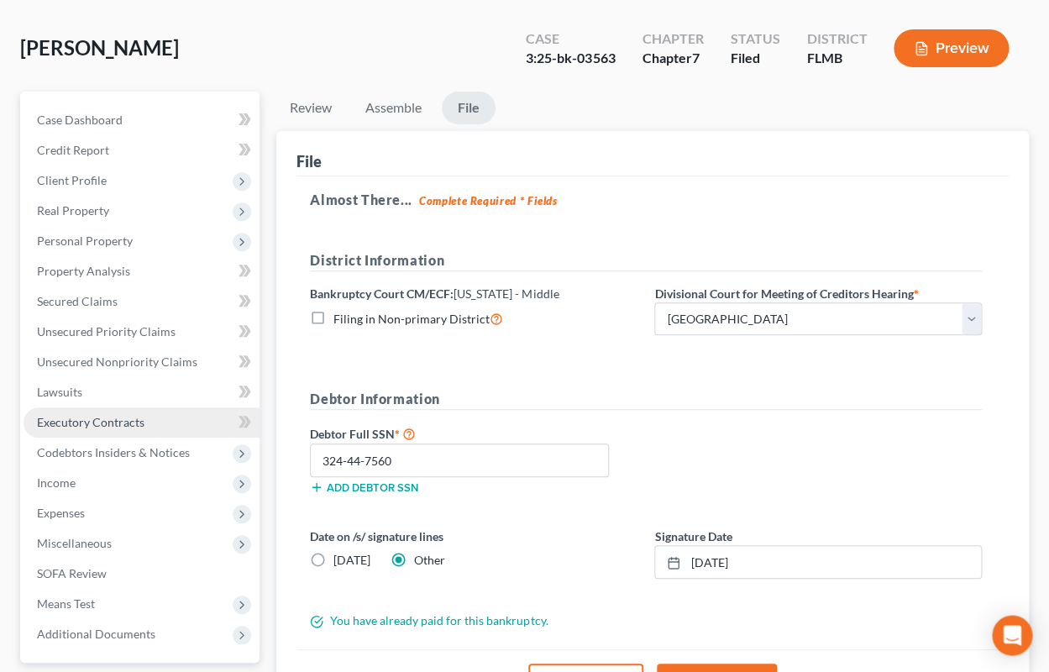
scroll to position [64, 0]
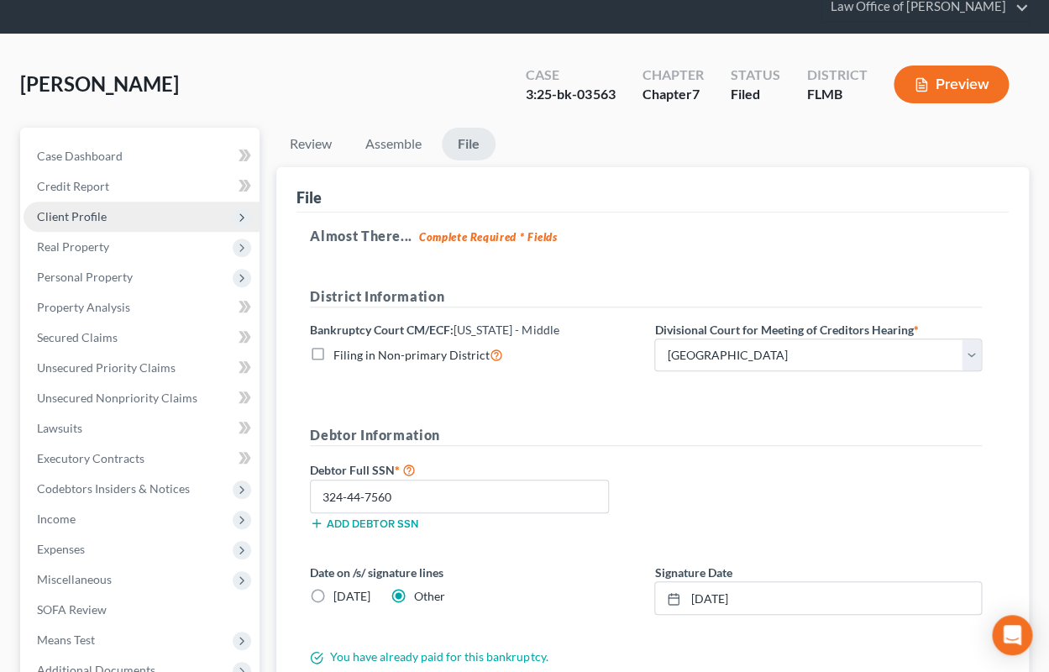
click at [64, 222] on span "Client Profile" at bounding box center [72, 216] width 70 height 14
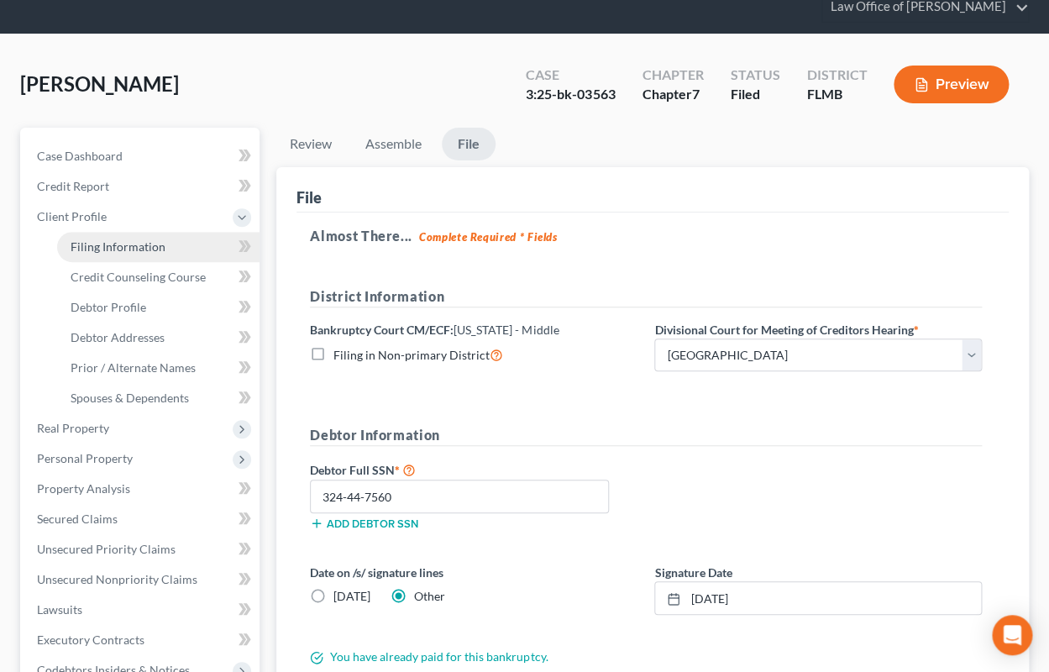
click at [91, 249] on span "Filing Information" at bounding box center [118, 246] width 95 height 14
select select "1"
select select "0"
select select "15"
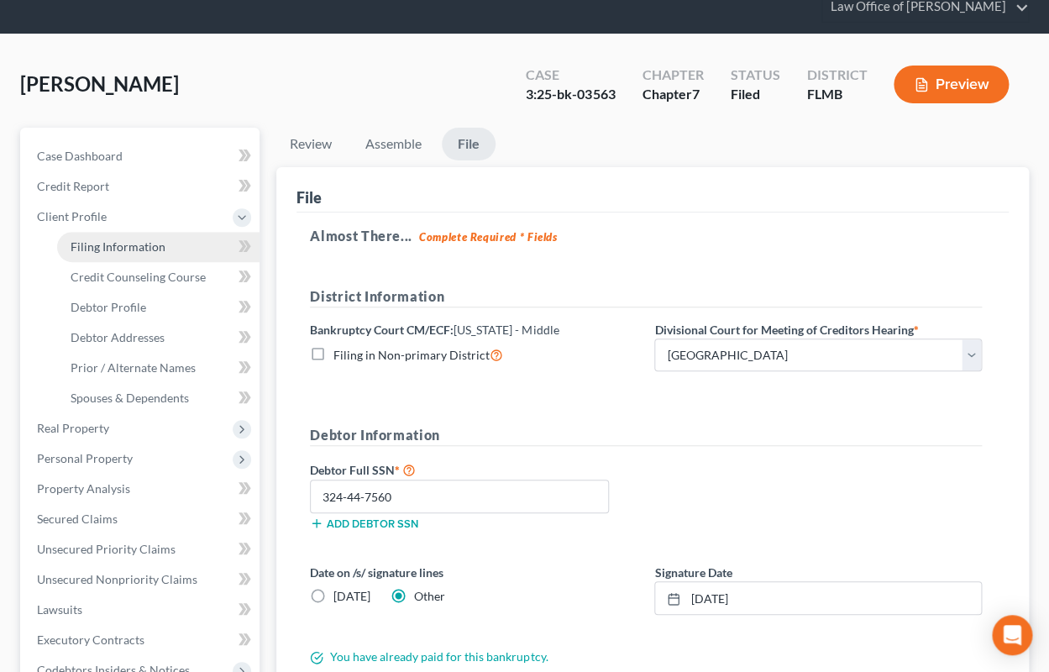
select select "9"
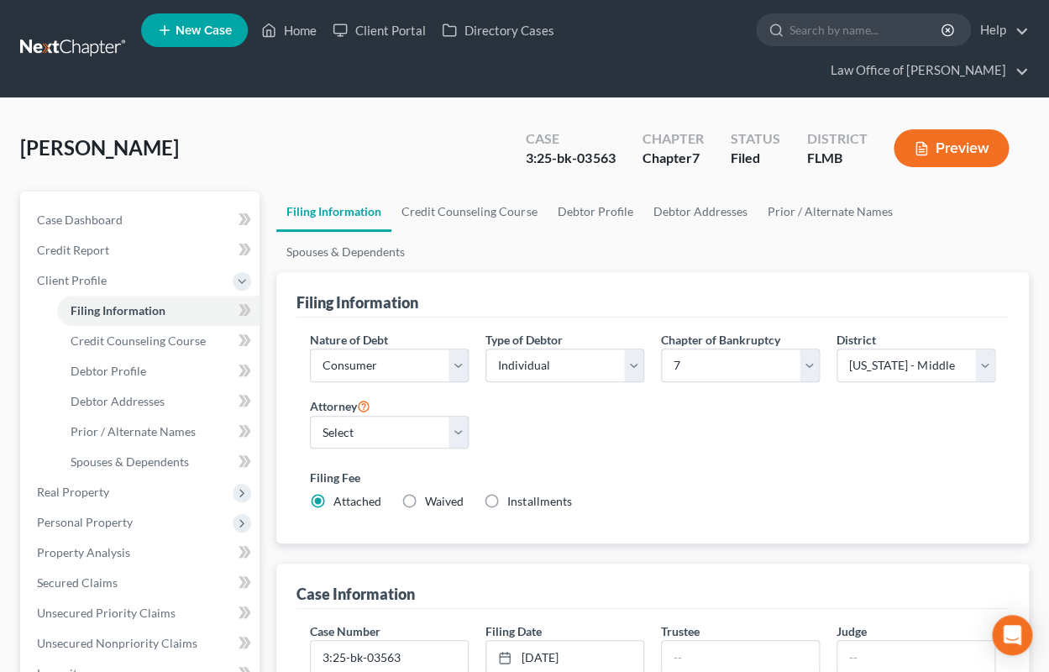
scroll to position [185, 0]
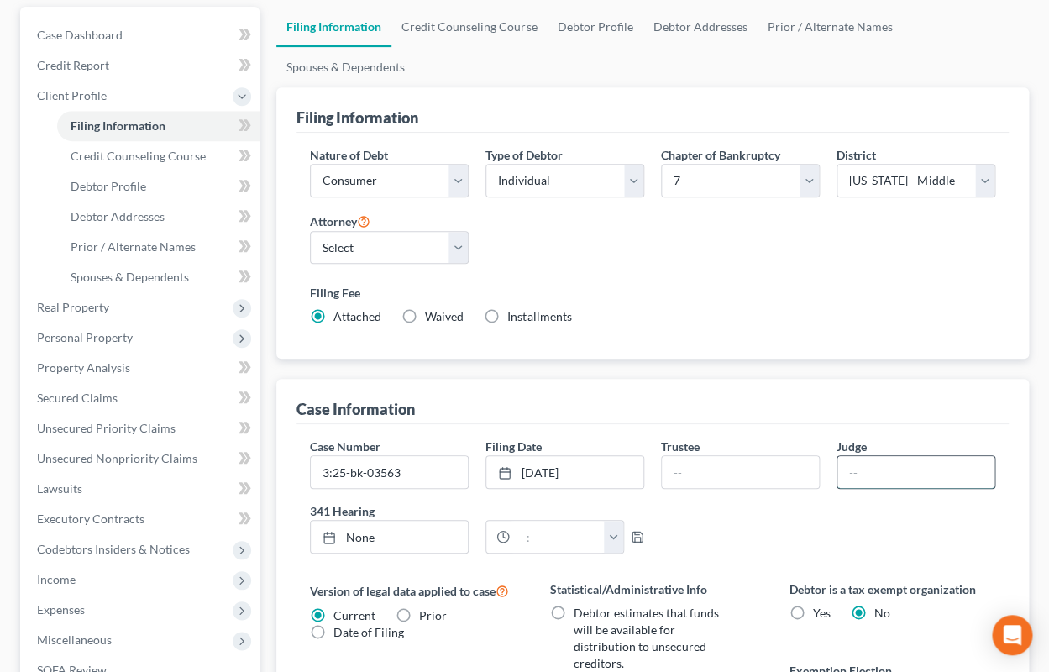
click at [945, 475] on input "text" at bounding box center [915, 472] width 157 height 32
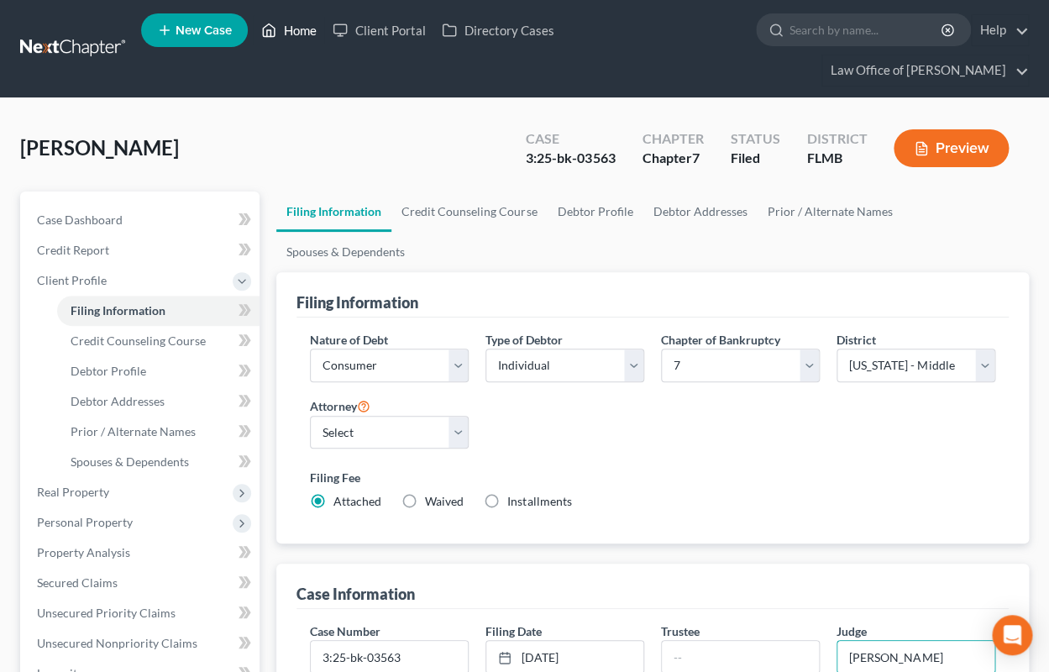
type input "[PERSON_NAME]"
click at [291, 31] on link "Home" at bounding box center [288, 30] width 71 height 30
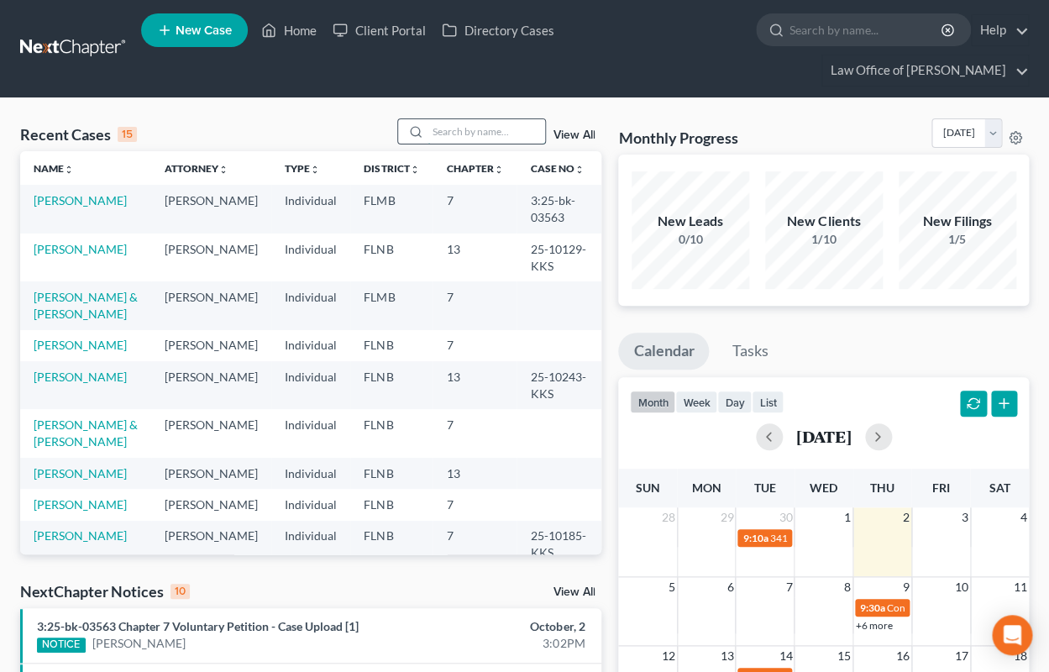
click at [435, 128] on input "search" at bounding box center [486, 131] width 118 height 24
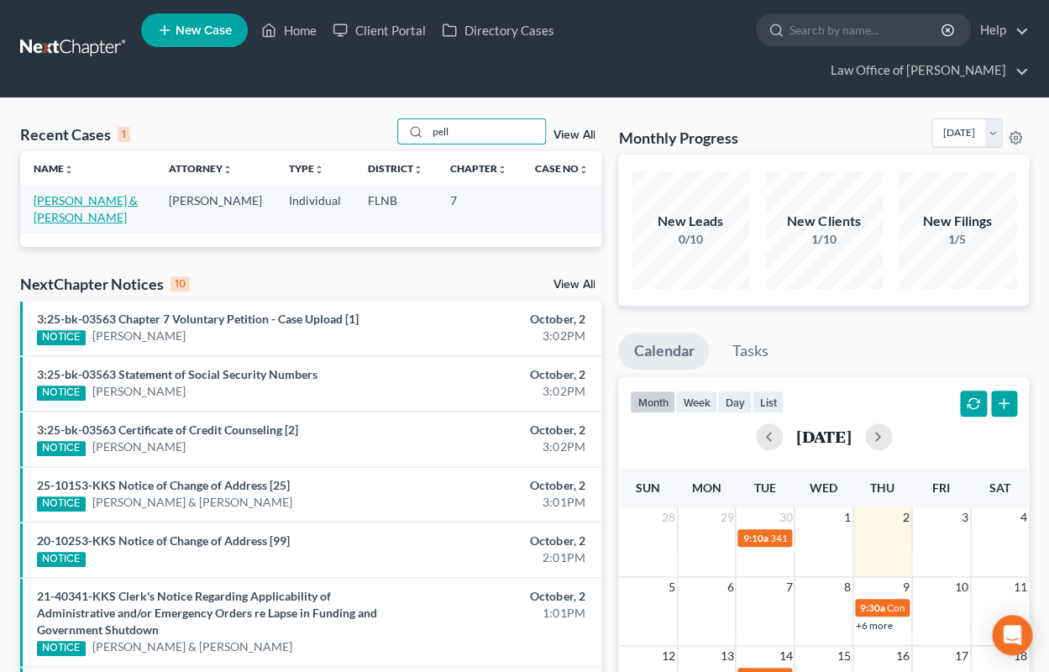
type input "pell"
click at [107, 200] on link "[PERSON_NAME] & [PERSON_NAME]" at bounding box center [86, 208] width 104 height 31
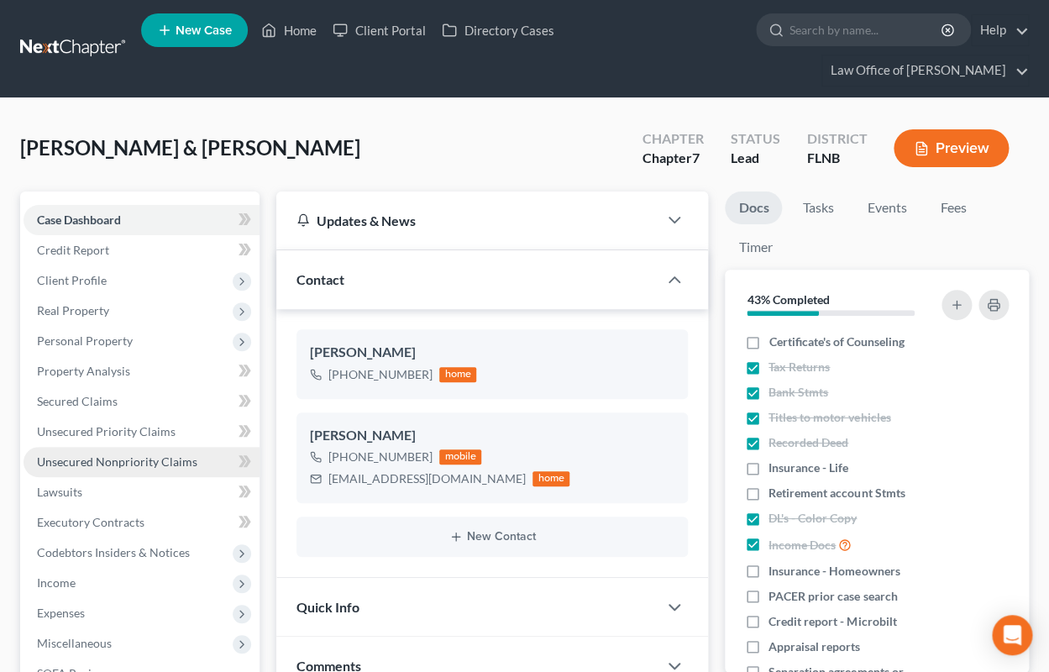
scroll to position [263, 0]
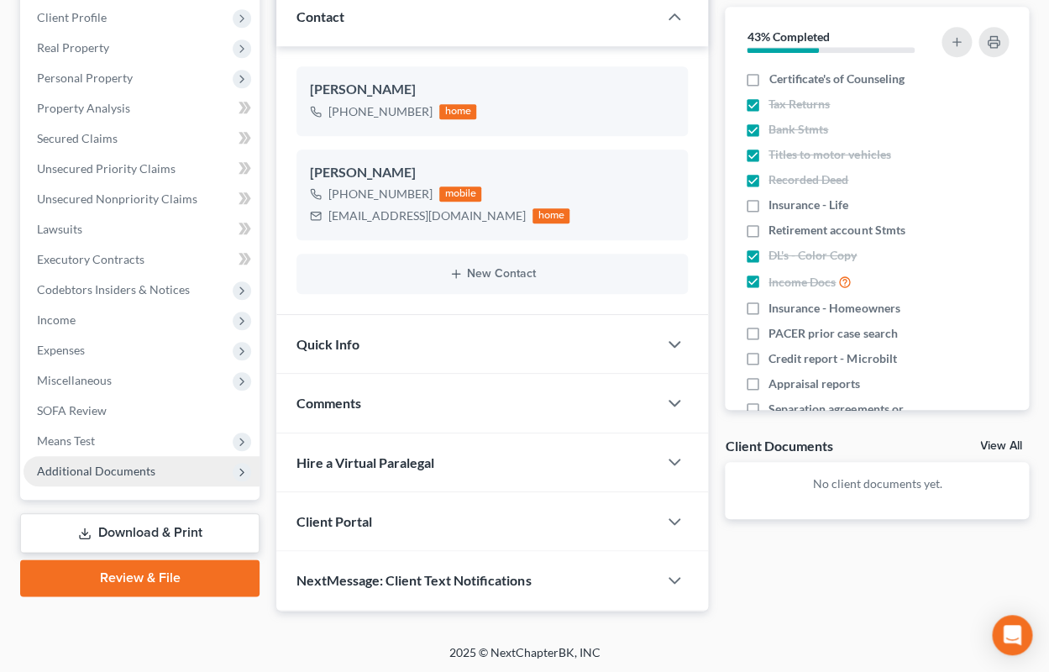
click at [134, 472] on span "Additional Documents" at bounding box center [96, 471] width 118 height 14
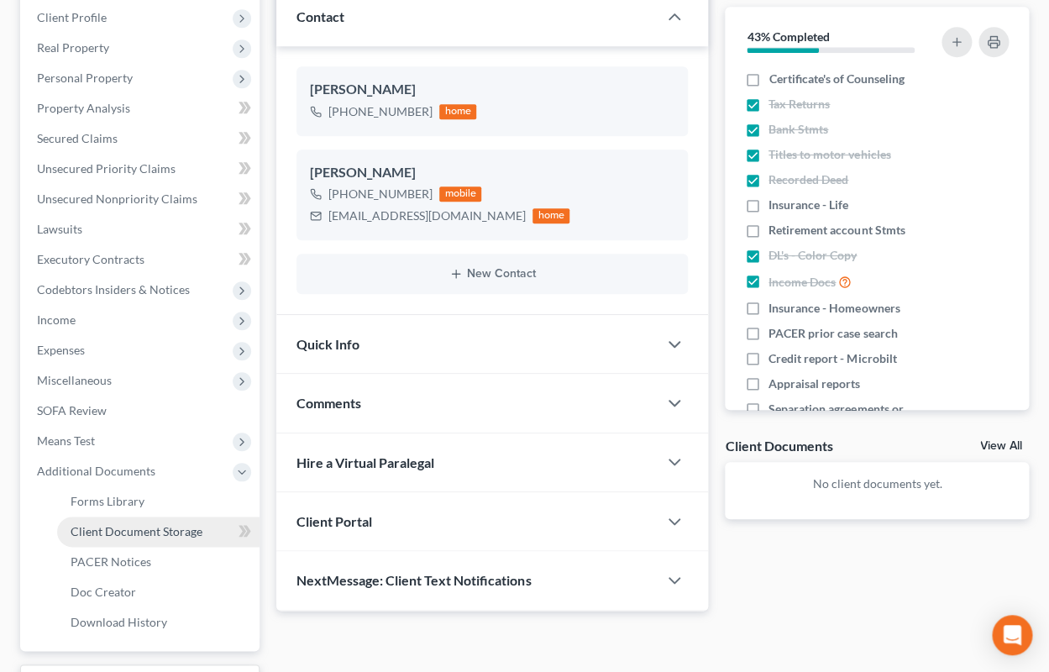
click at [128, 529] on span "Client Document Storage" at bounding box center [137, 531] width 132 height 14
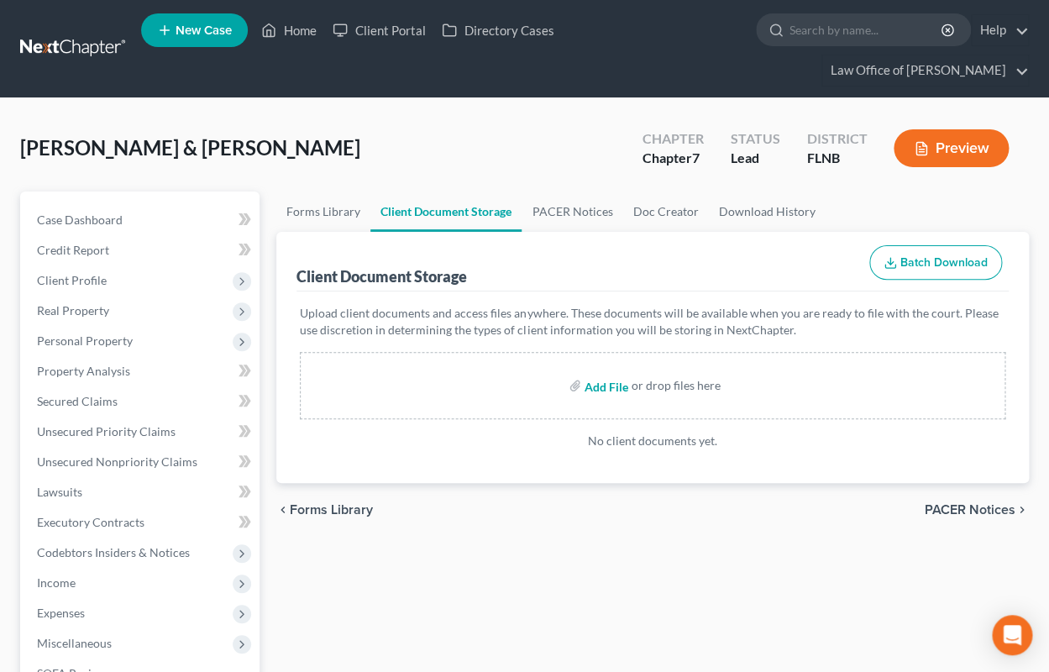
click at [601, 391] on input "file" at bounding box center [604, 385] width 40 height 30
type input "C:\fakepath\Credit counseling certificate - [PERSON_NAME] [DATE].pdf"
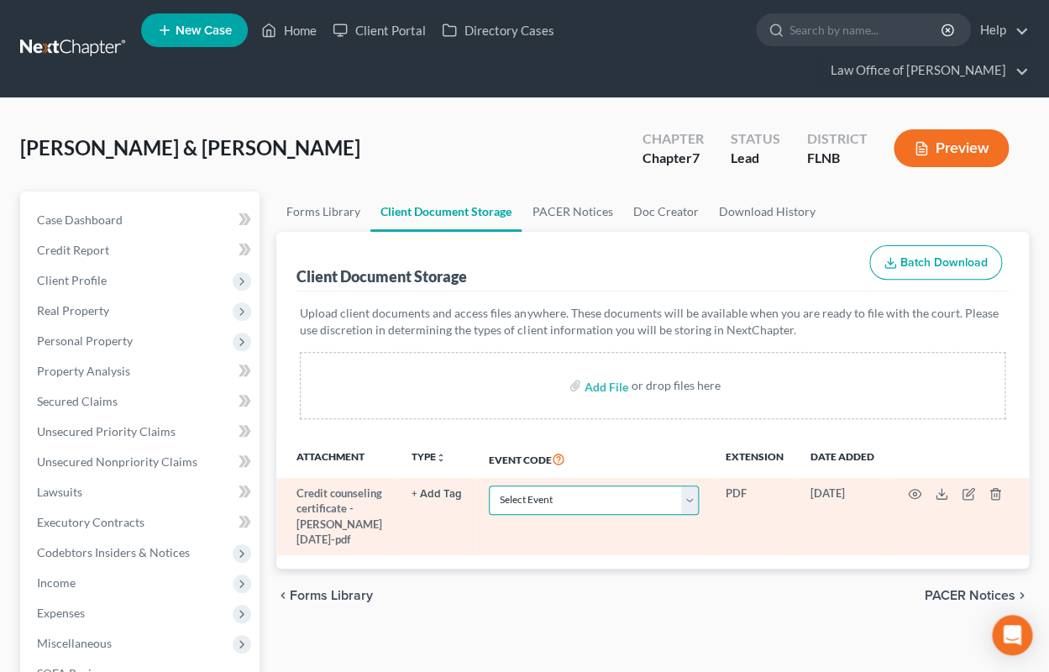
select select "10"
click option "Certificate of Credit Counseling" at bounding box center [0, 0] width 0 height 0
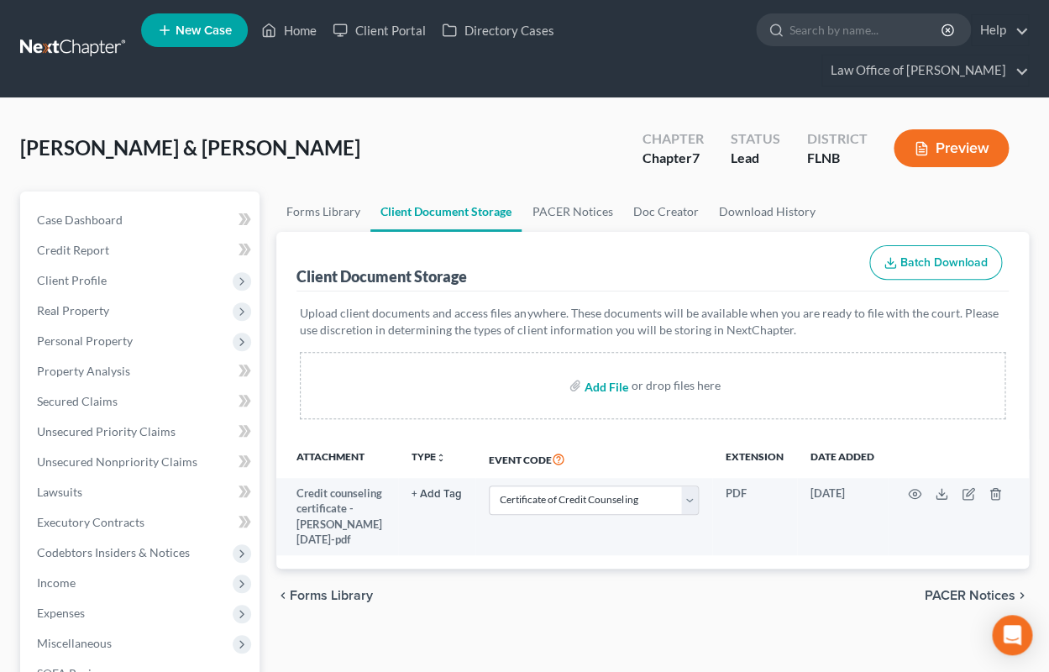
click at [605, 386] on input "file" at bounding box center [604, 385] width 40 height 30
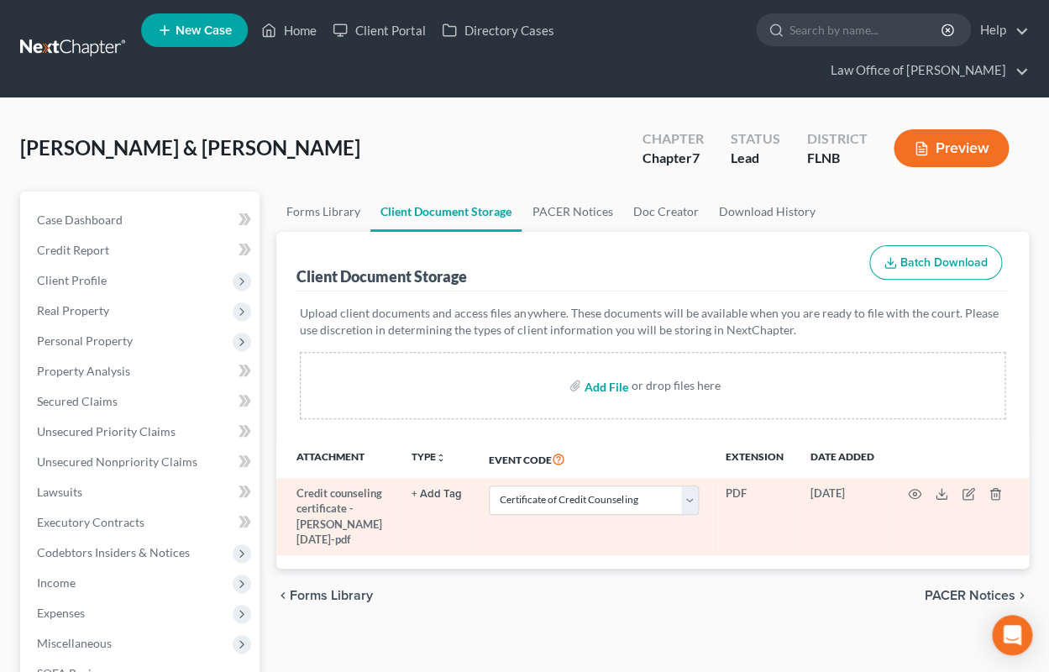
type input "C:\fakepath\Credit counseling certificate - [PERSON_NAME] [DATE].pdf"
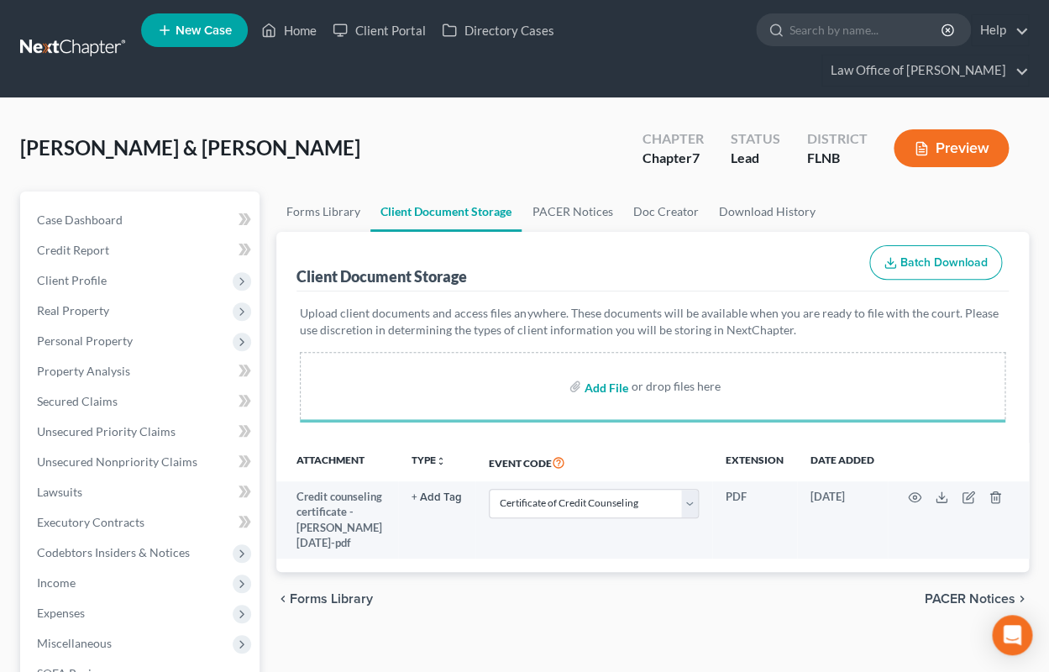
select select "10"
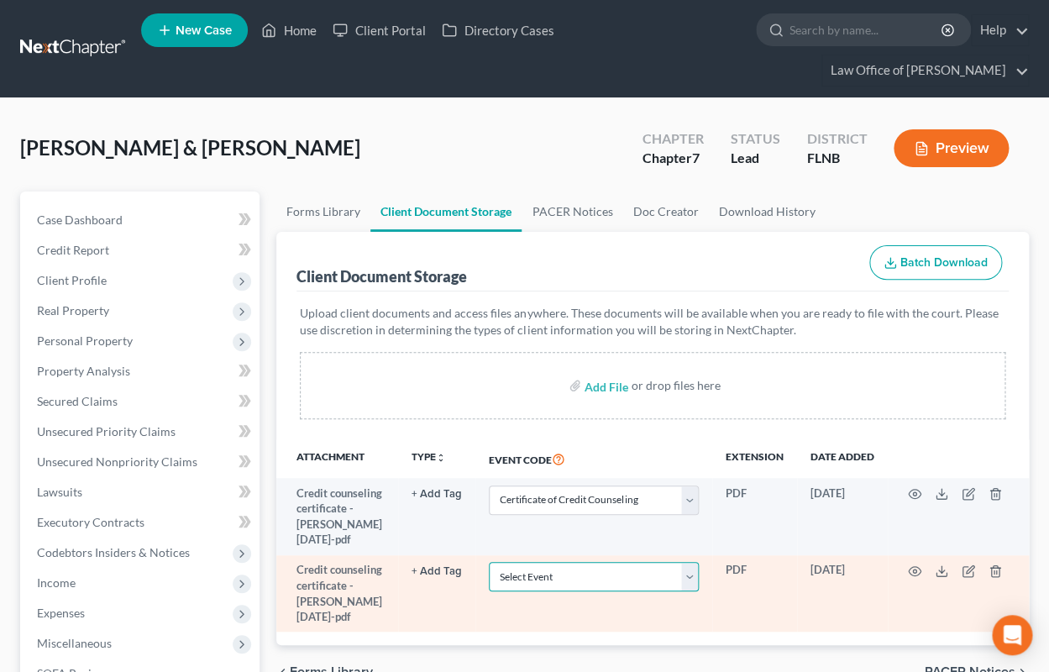
select select "10"
click option "Certificate of Credit Counseling" at bounding box center [0, 0] width 0 height 0
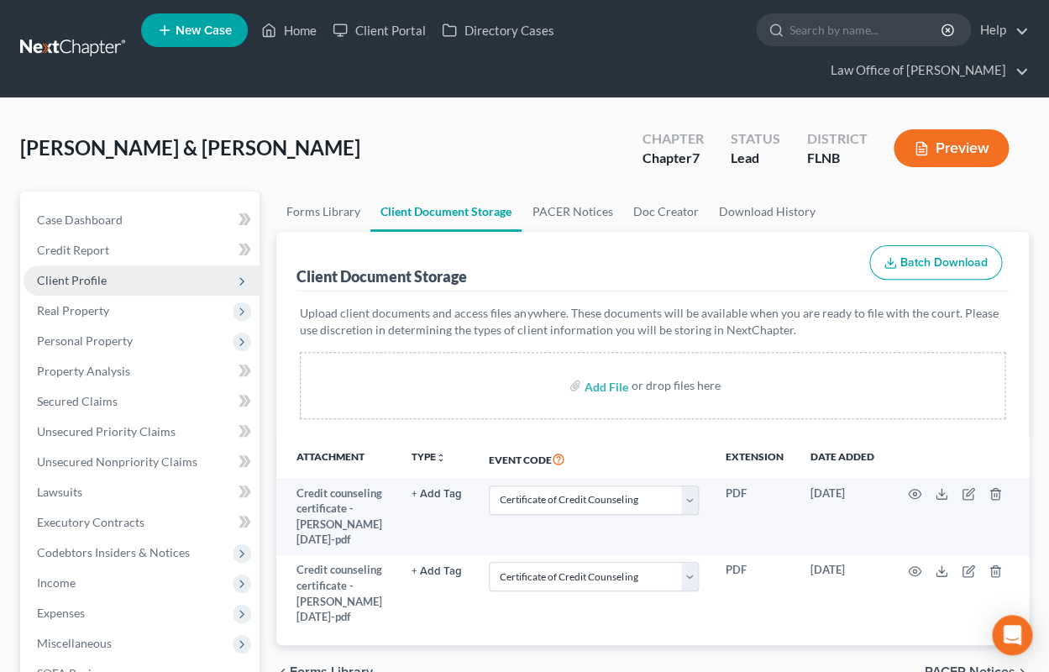
click at [97, 283] on span "Client Profile" at bounding box center [72, 280] width 70 height 14
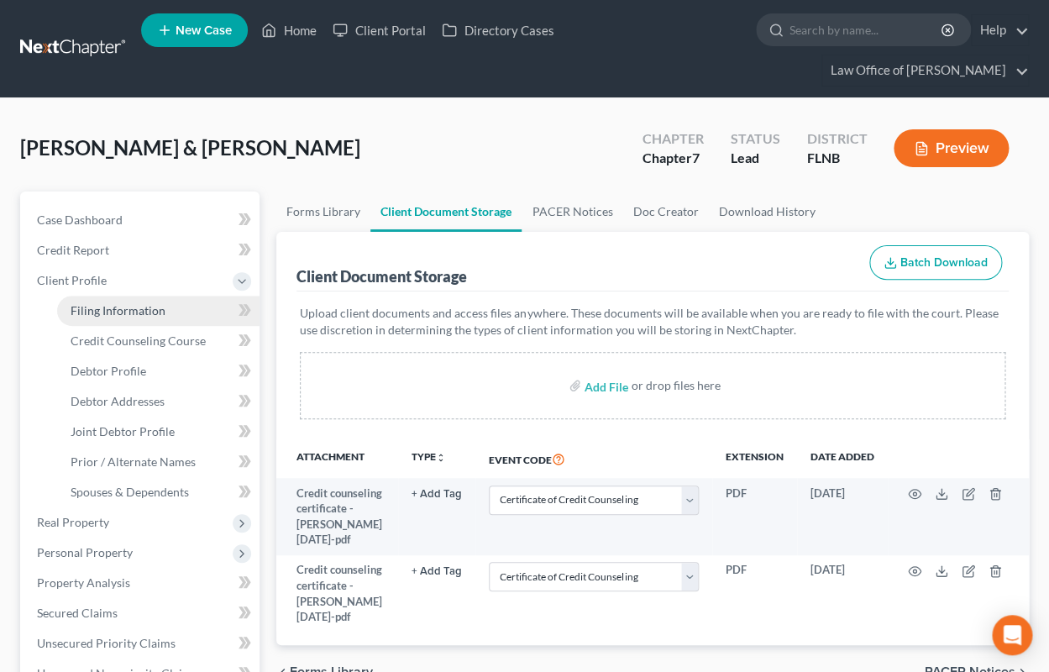
click at [106, 311] on span "Filing Information" at bounding box center [118, 310] width 95 height 14
select select "1"
select select "0"
select select "16"
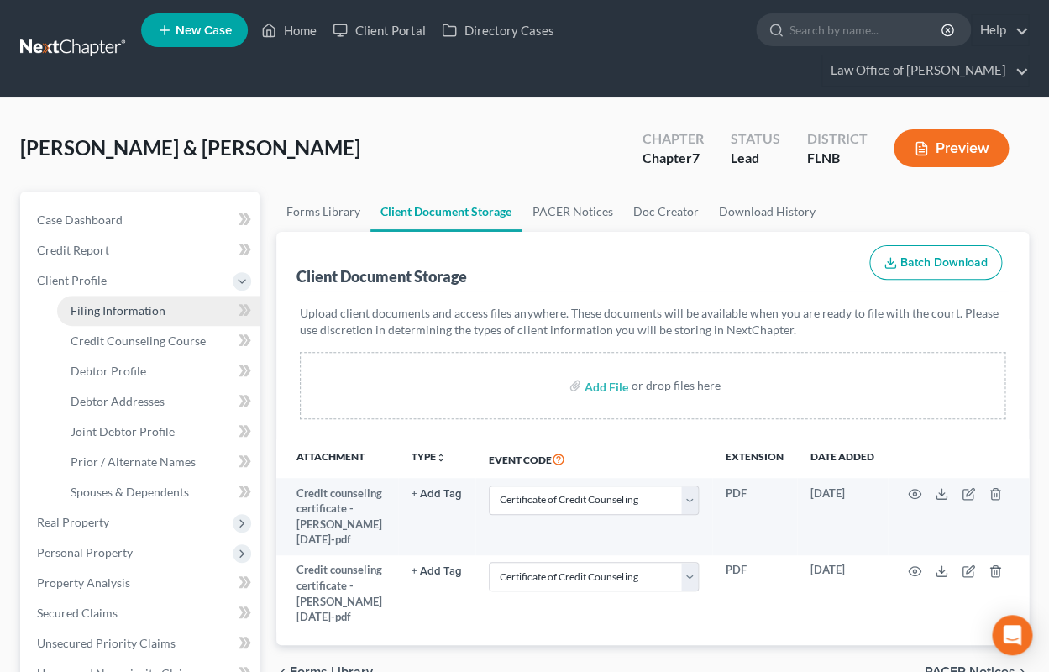
select select "0"
select select "9"
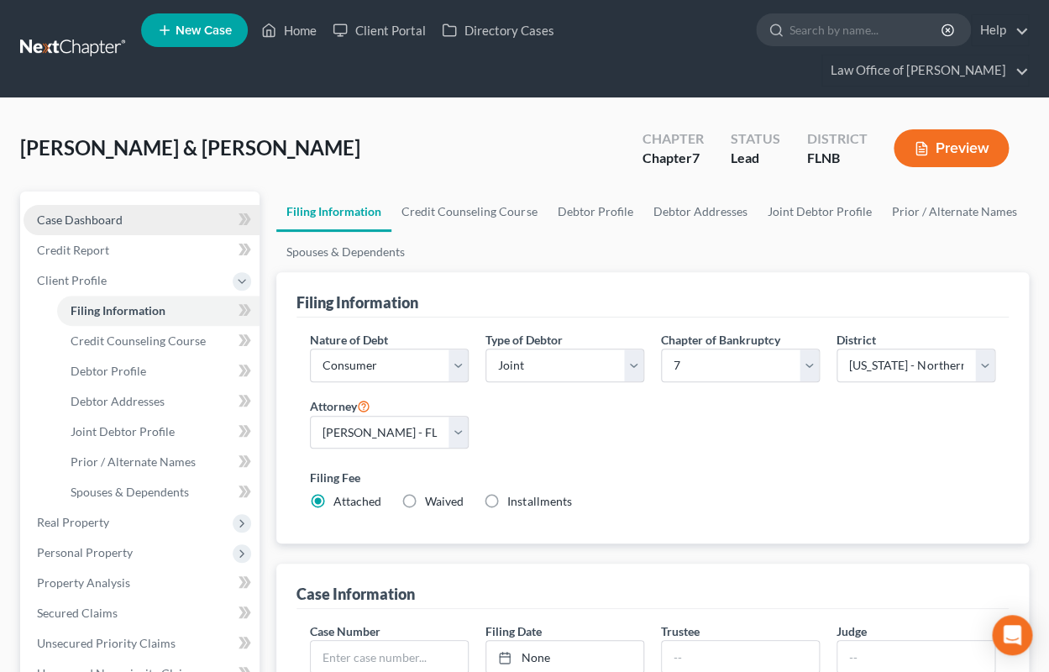
click at [114, 221] on span "Case Dashboard" at bounding box center [80, 219] width 86 height 14
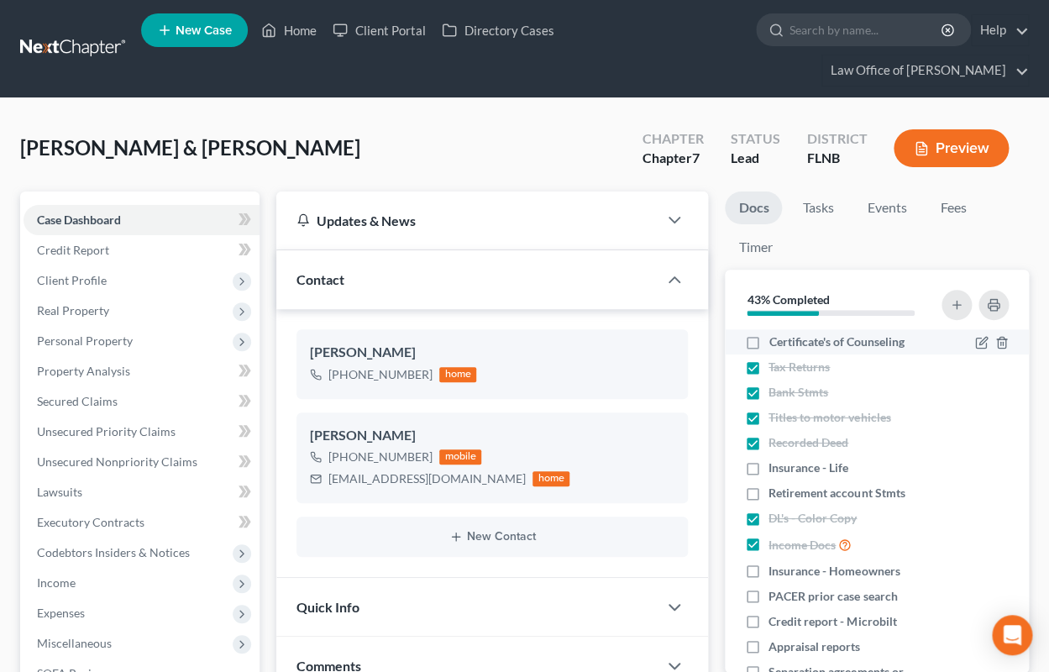
click at [768, 345] on label "Certificate's of Counseling" at bounding box center [835, 341] width 135 height 17
click at [775, 344] on input "Certificate's of Counseling" at bounding box center [780, 338] width 11 height 11
checkbox input "true"
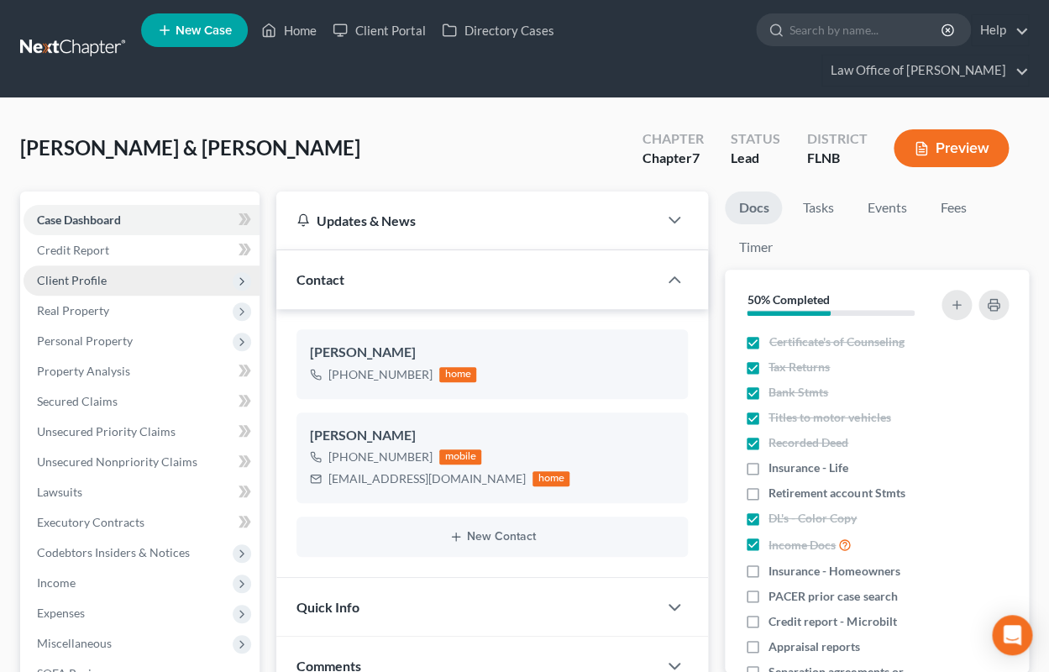
click at [82, 286] on span "Client Profile" at bounding box center [142, 280] width 236 height 30
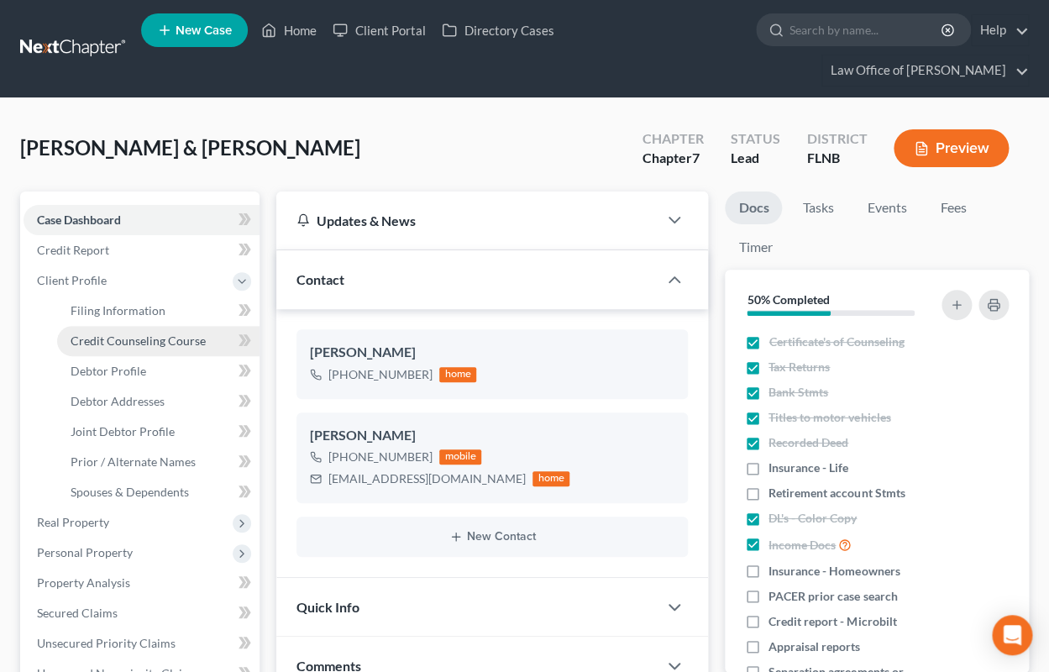
click at [100, 338] on span "Credit Counseling Course" at bounding box center [138, 340] width 135 height 14
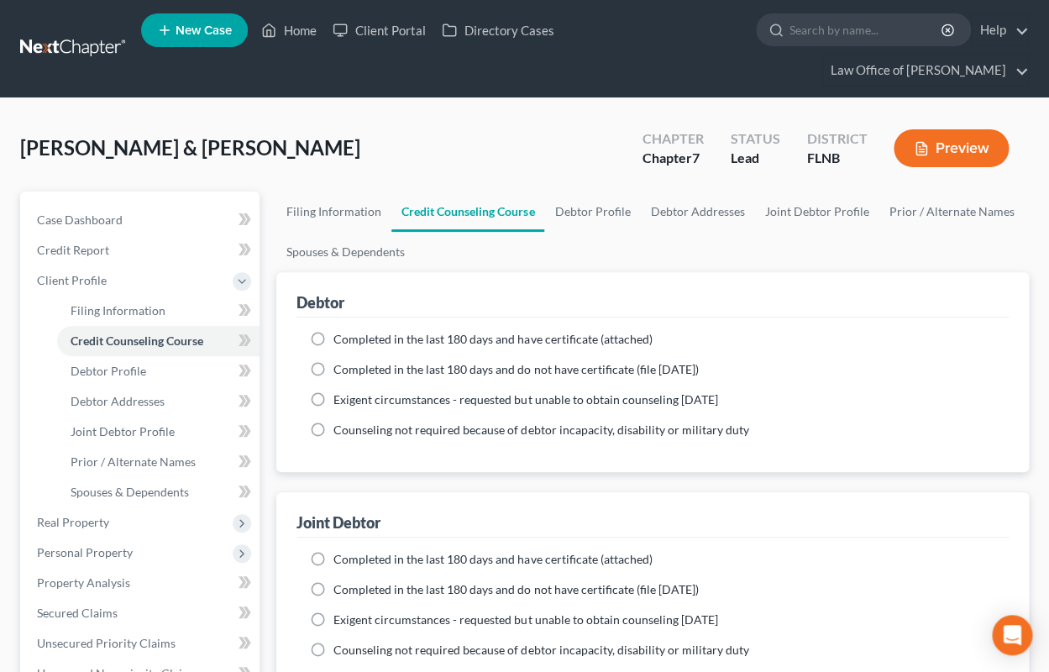
click at [333, 338] on label "Completed in the last 180 days and have certificate (attached)" at bounding box center [492, 339] width 318 height 17
click at [340, 338] on input "Completed in the last 180 days and have certificate (attached)" at bounding box center [345, 336] width 11 height 11
radio input "true"
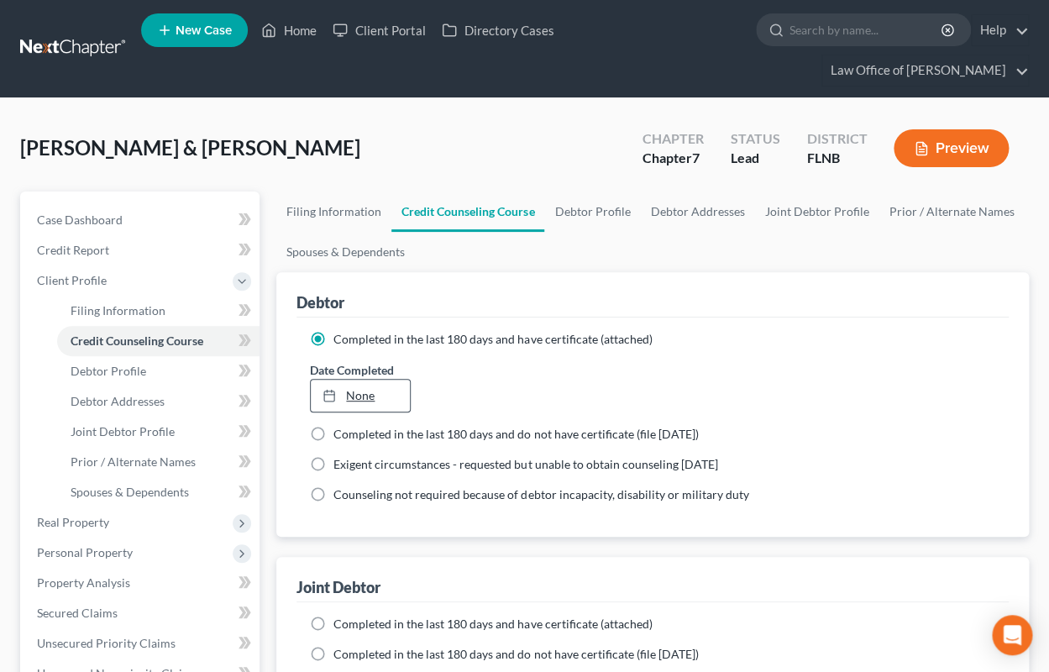
click at [354, 398] on link "None" at bounding box center [360, 396] width 98 height 32
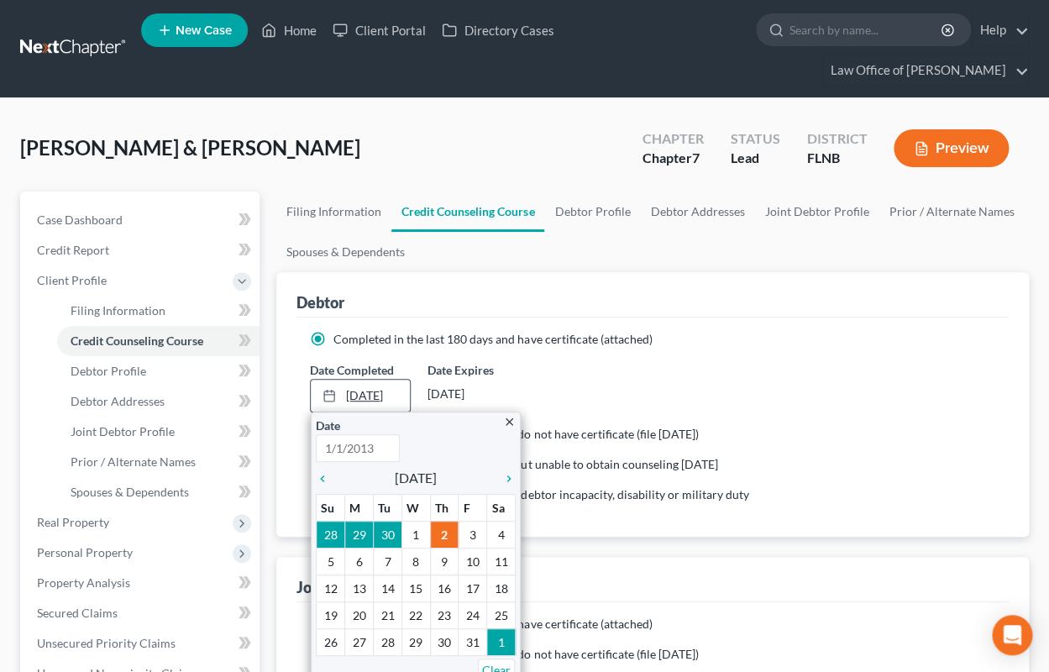
type input "[DATE]"
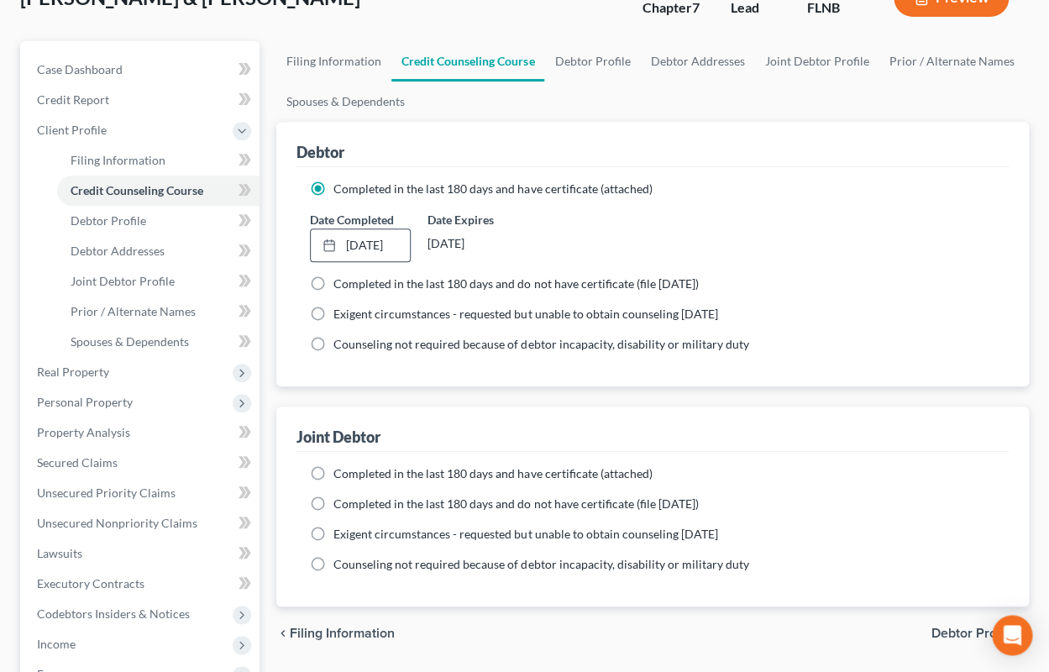
scroll to position [185, 0]
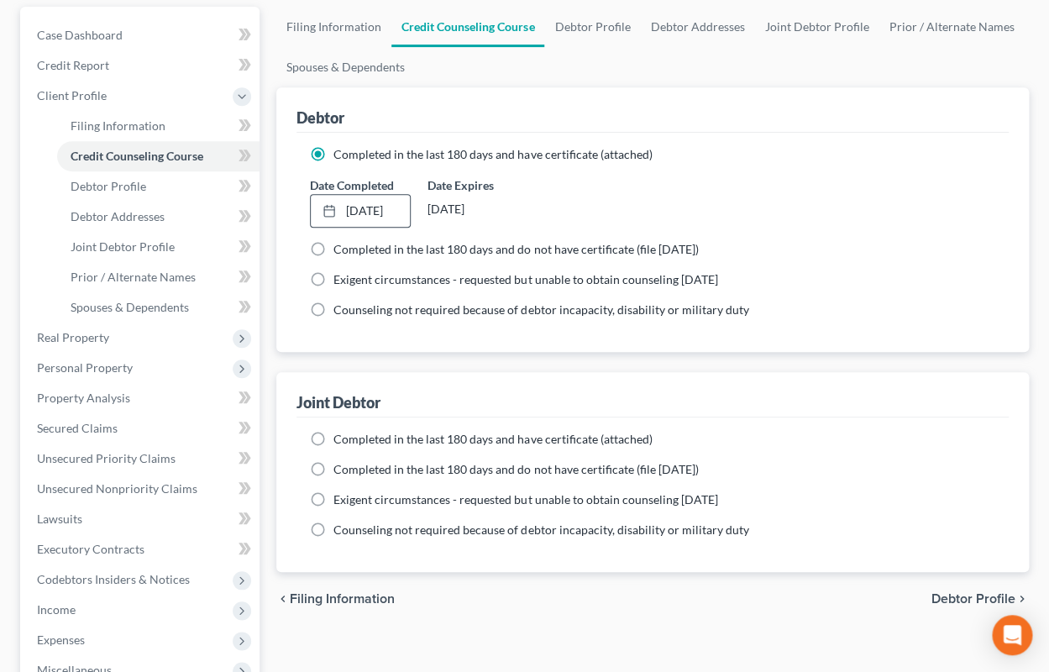
click at [384, 443] on span "Completed in the last 180 days and have certificate (attached)" at bounding box center [492, 439] width 318 height 14
click at [351, 442] on input "Completed in the last 180 days and have certificate (attached)" at bounding box center [345, 436] width 11 height 11
radio input "true"
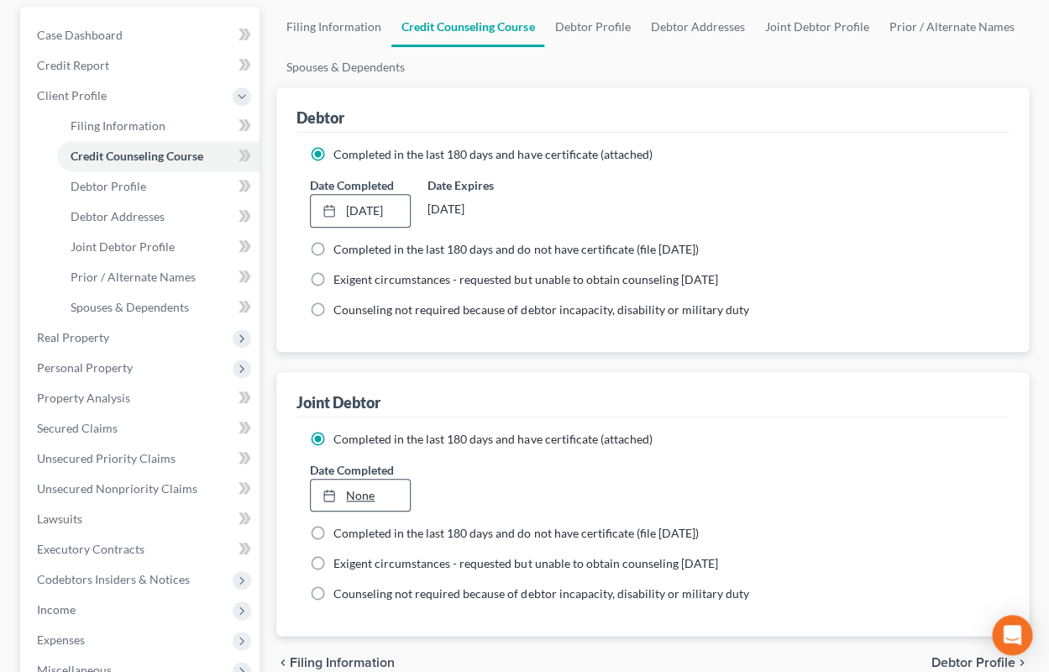
click at [357, 495] on link "None" at bounding box center [360, 495] width 98 height 32
type input "[DATE]"
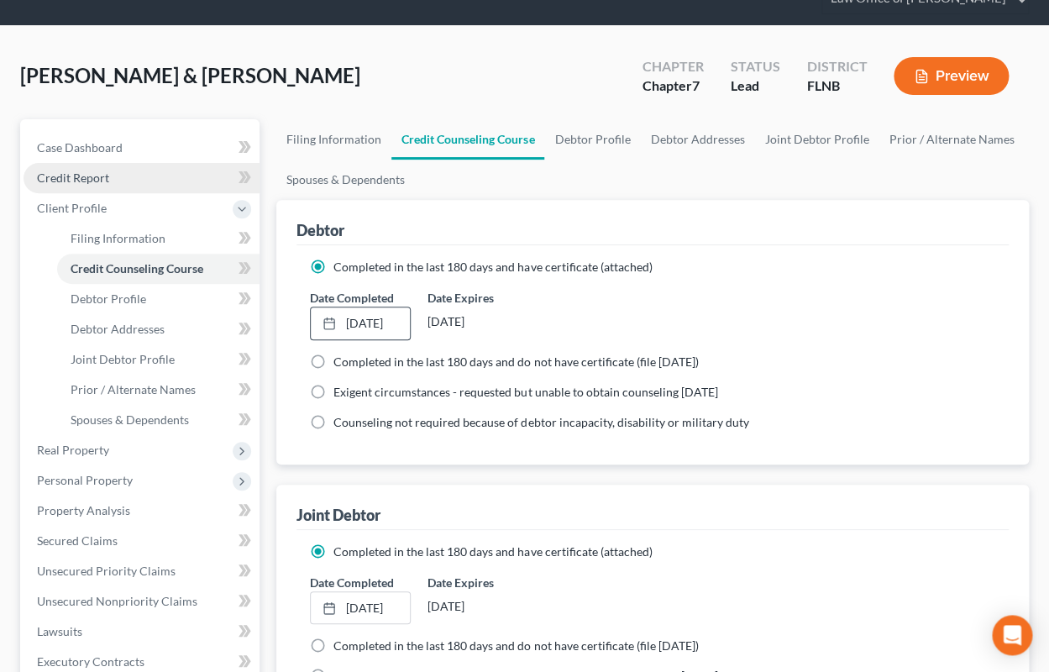
scroll to position [0, 0]
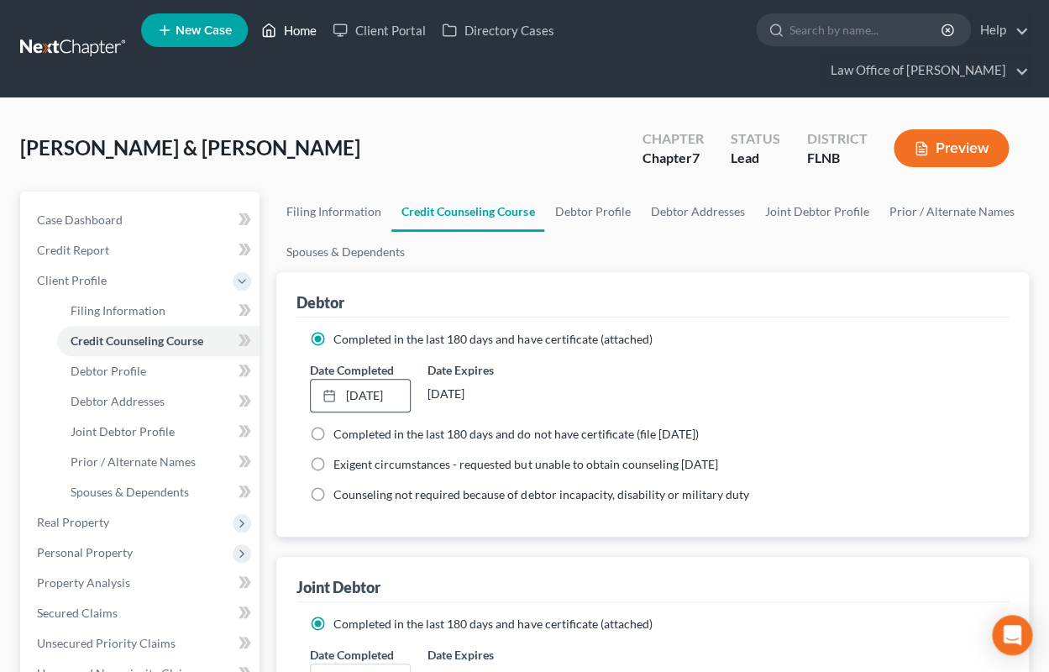
click at [289, 29] on link "Home" at bounding box center [288, 30] width 71 height 30
